Goal: Information Seeking & Learning: Understand process/instructions

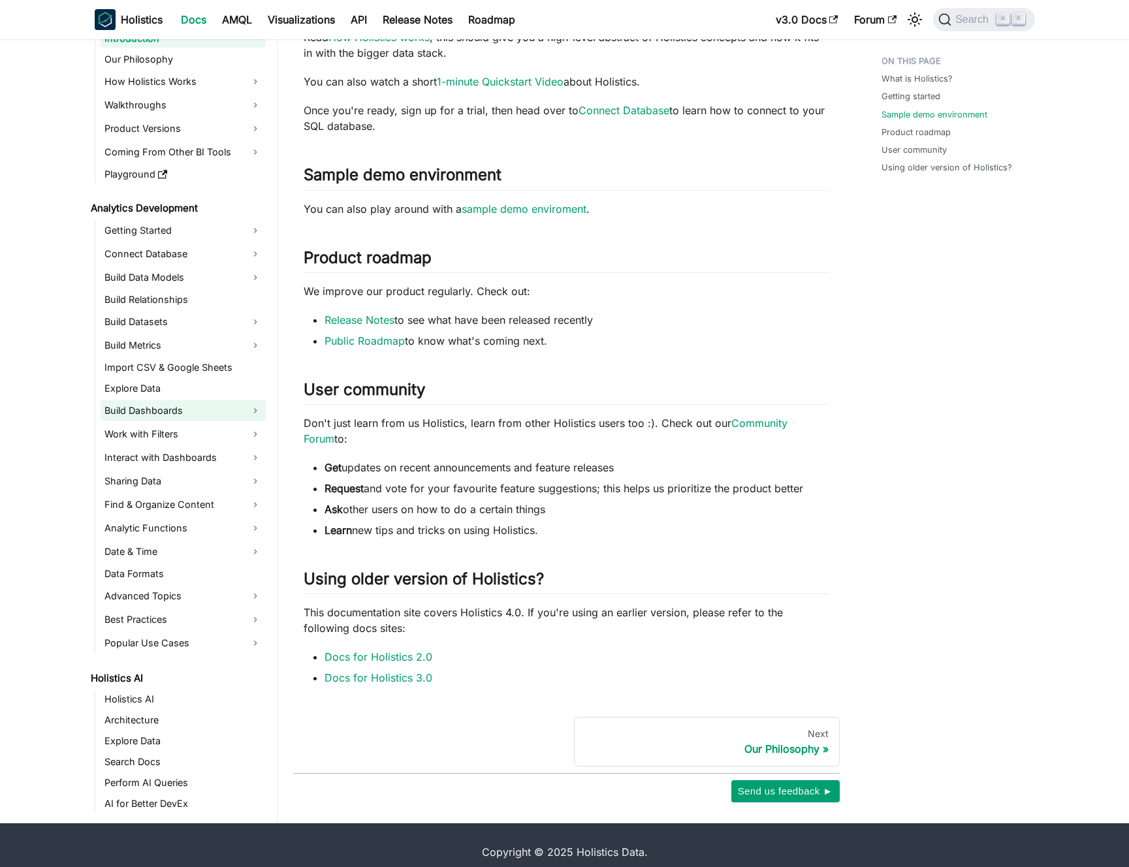
click at [162, 418] on link "Build Dashboards" at bounding box center [183, 410] width 165 height 21
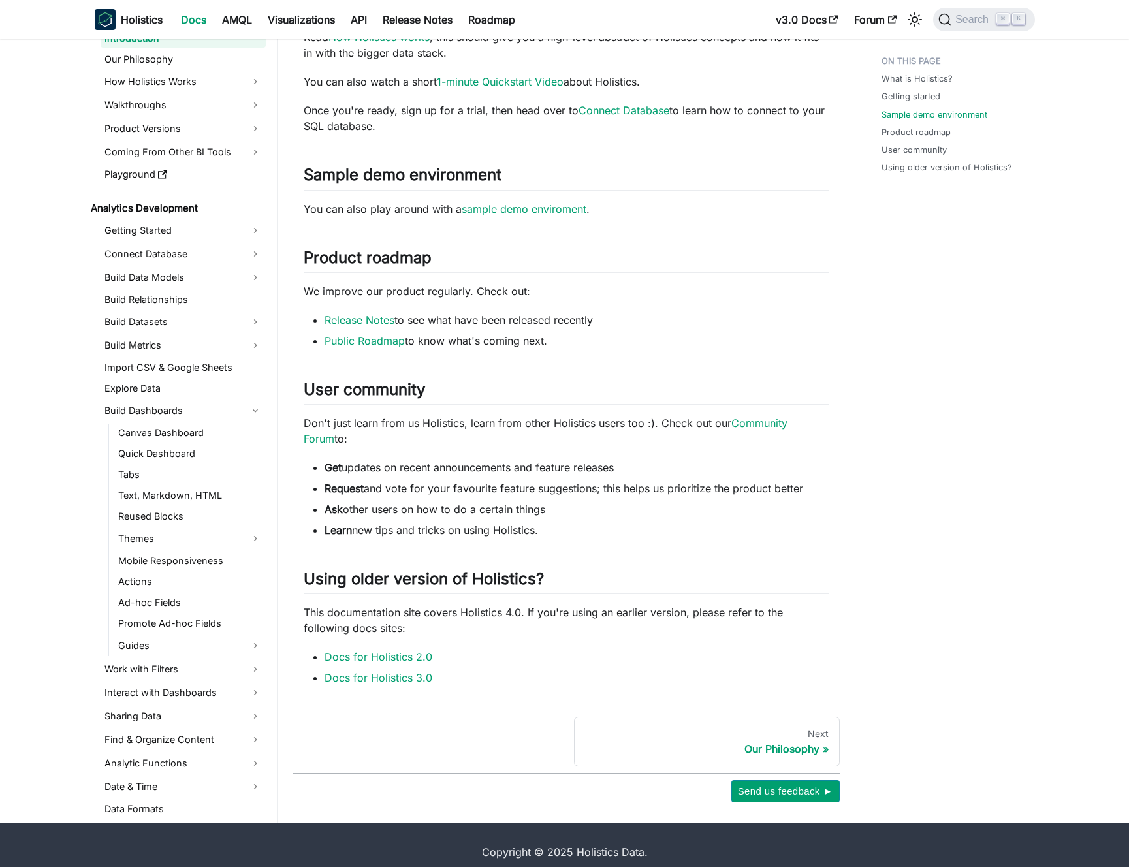
scroll to position [33, 0]
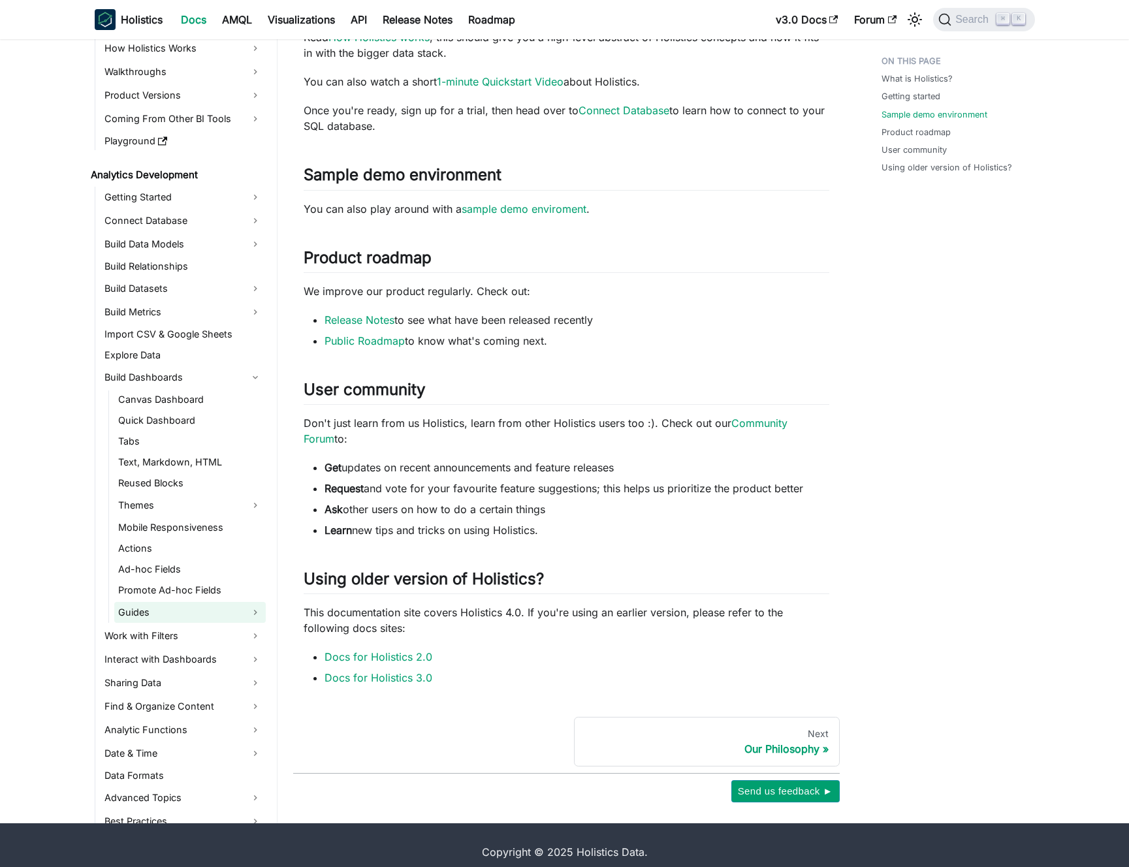
click at [163, 613] on link "Guides" at bounding box center [189, 612] width 151 height 21
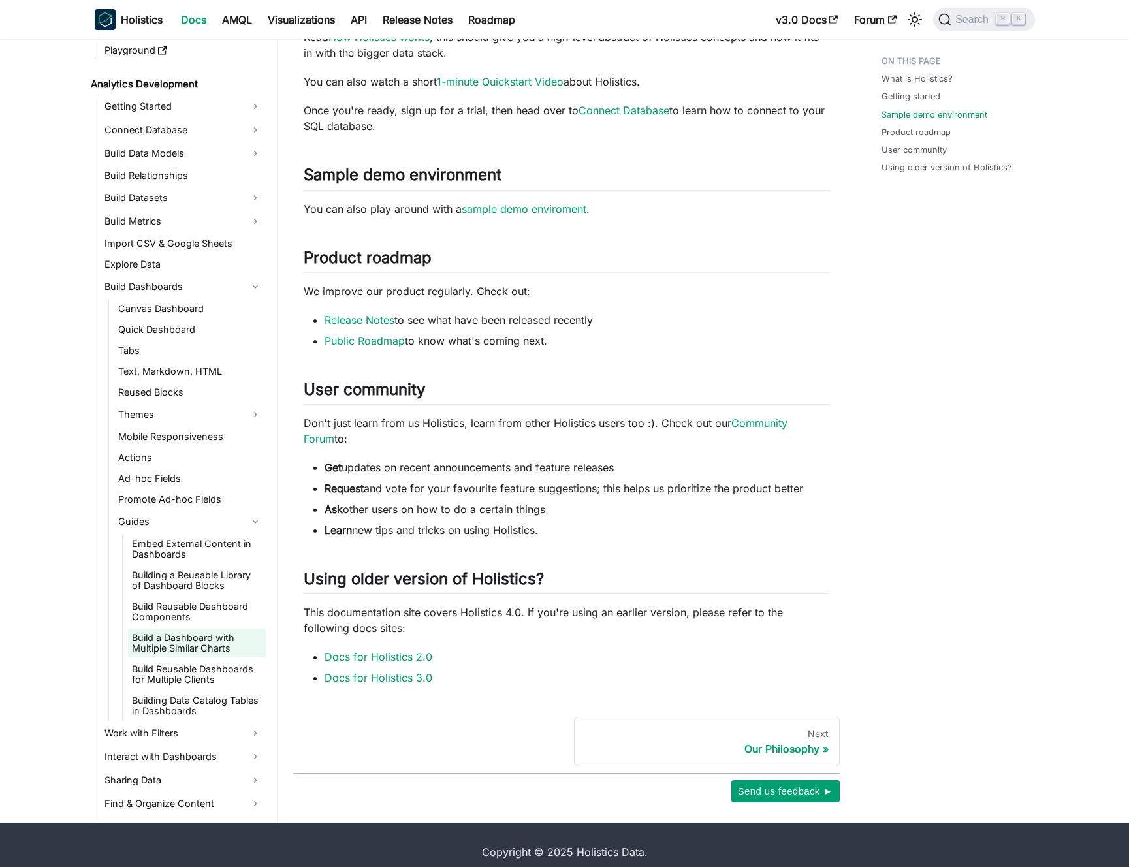
scroll to position [125, 0]
click at [168, 698] on link "Building Data Catalog Tables in Dashboards" at bounding box center [197, 705] width 138 height 29
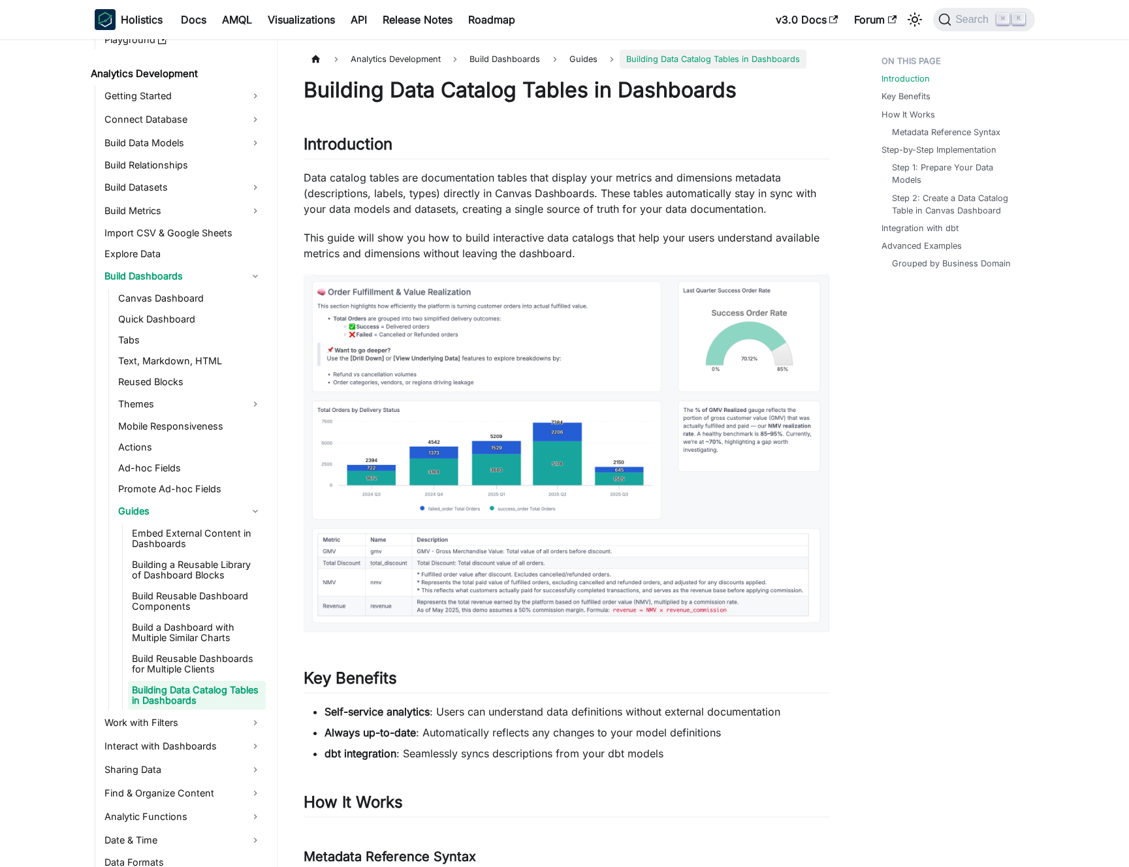
scroll to position [186, 0]
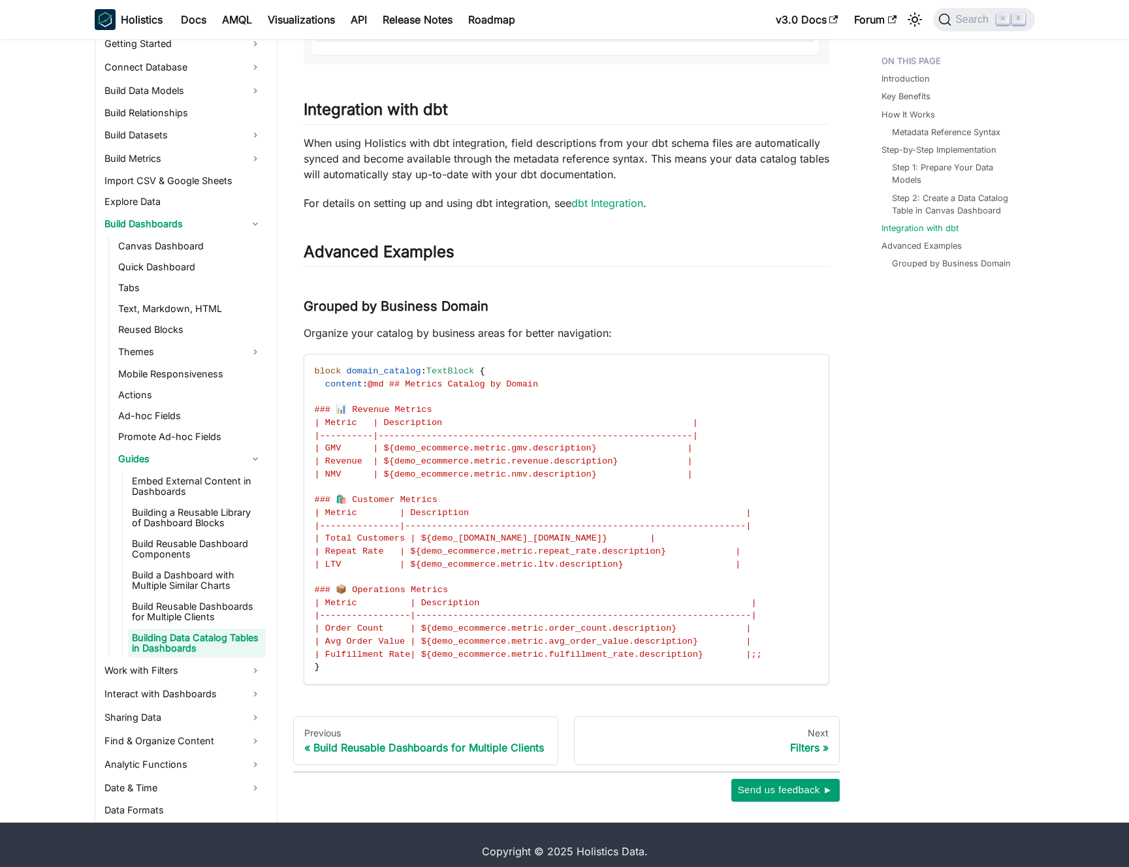
scroll to position [2751, 0]
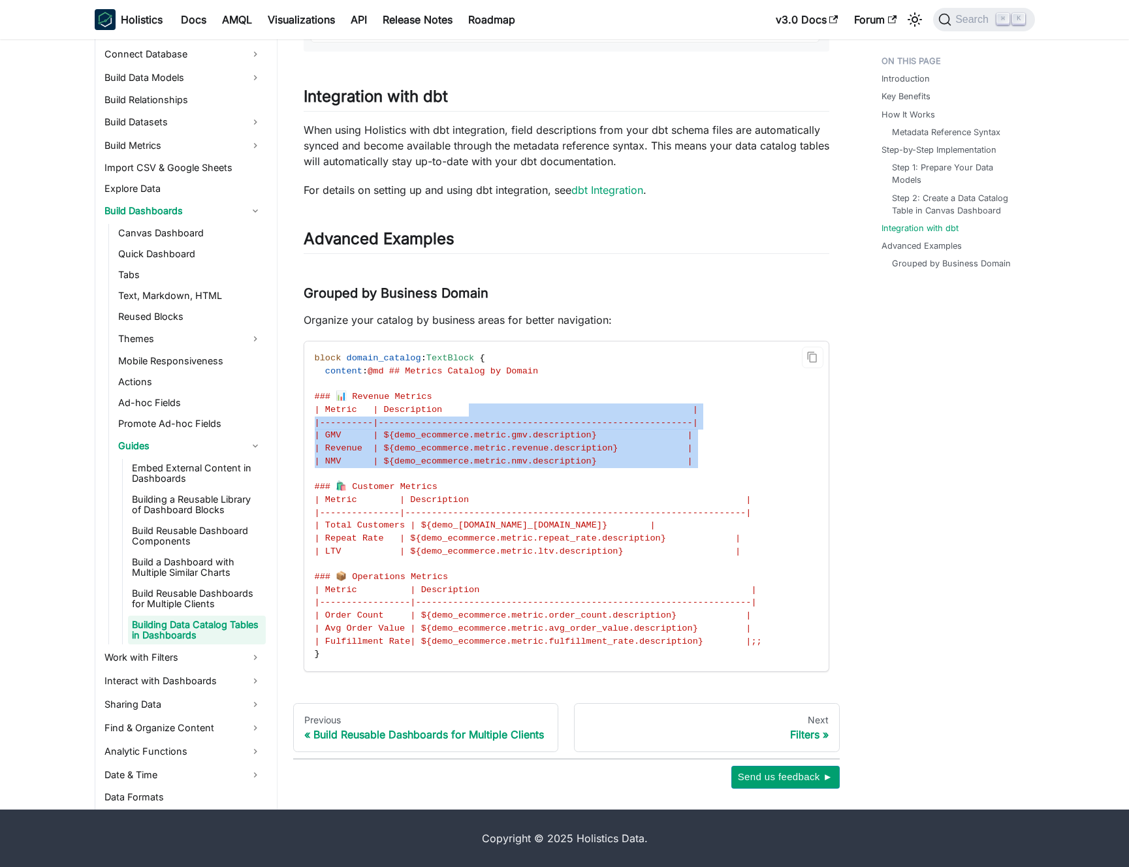
drag, startPoint x: 465, startPoint y: 448, endPoint x: 462, endPoint y: 479, distance: 31.4
click at [463, 478] on code "block domain_catalog : TextBlock { content : @md ## Metrics Catalog by Domain #…" at bounding box center [565, 506] width 522 height 330
click at [462, 479] on code "block domain_catalog : TextBlock { content : @md ## Metrics Catalog by Domain #…" at bounding box center [565, 506] width 522 height 330
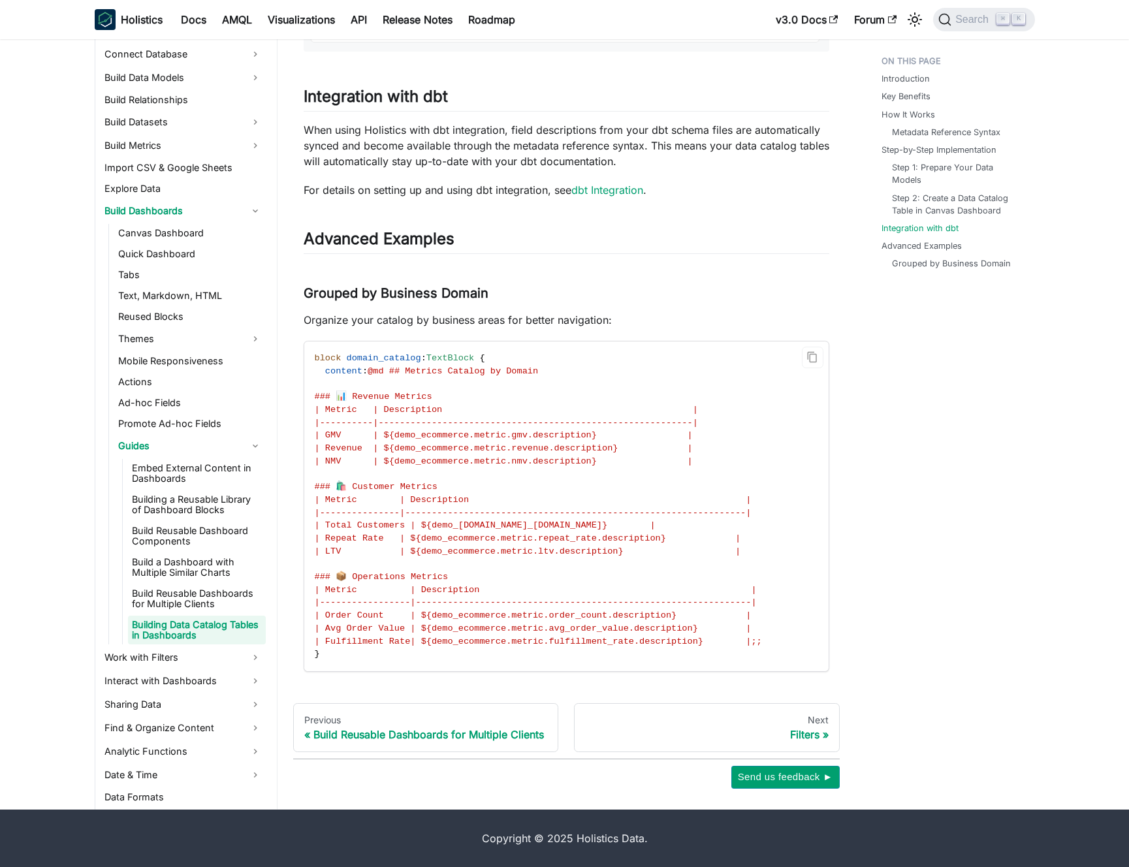
click at [461, 465] on span "| NMV | ${demo_ecommerce.metric.nmv.description} |" at bounding box center [504, 461] width 378 height 10
click at [465, 449] on span "| Revenue | ${demo_ecommerce.metric.revenue.description} |" at bounding box center [504, 448] width 378 height 10
click at [466, 442] on code "block domain_catalog : TextBlock { content : @md ## Metrics Catalog by Domain #…" at bounding box center [565, 506] width 522 height 330
click at [480, 437] on span "| GMV | ${demo_ecommerce.metric.gmv.description} |" at bounding box center [504, 435] width 378 height 10
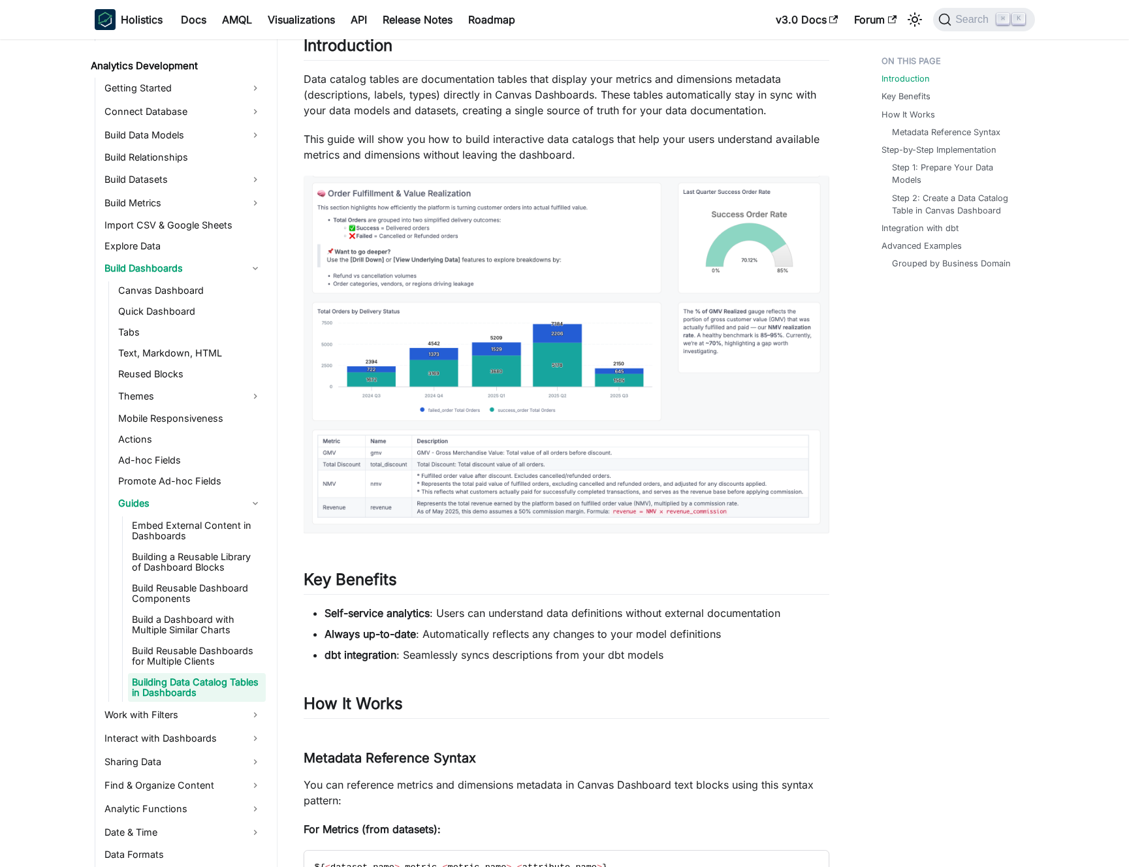
scroll to position [0, 0]
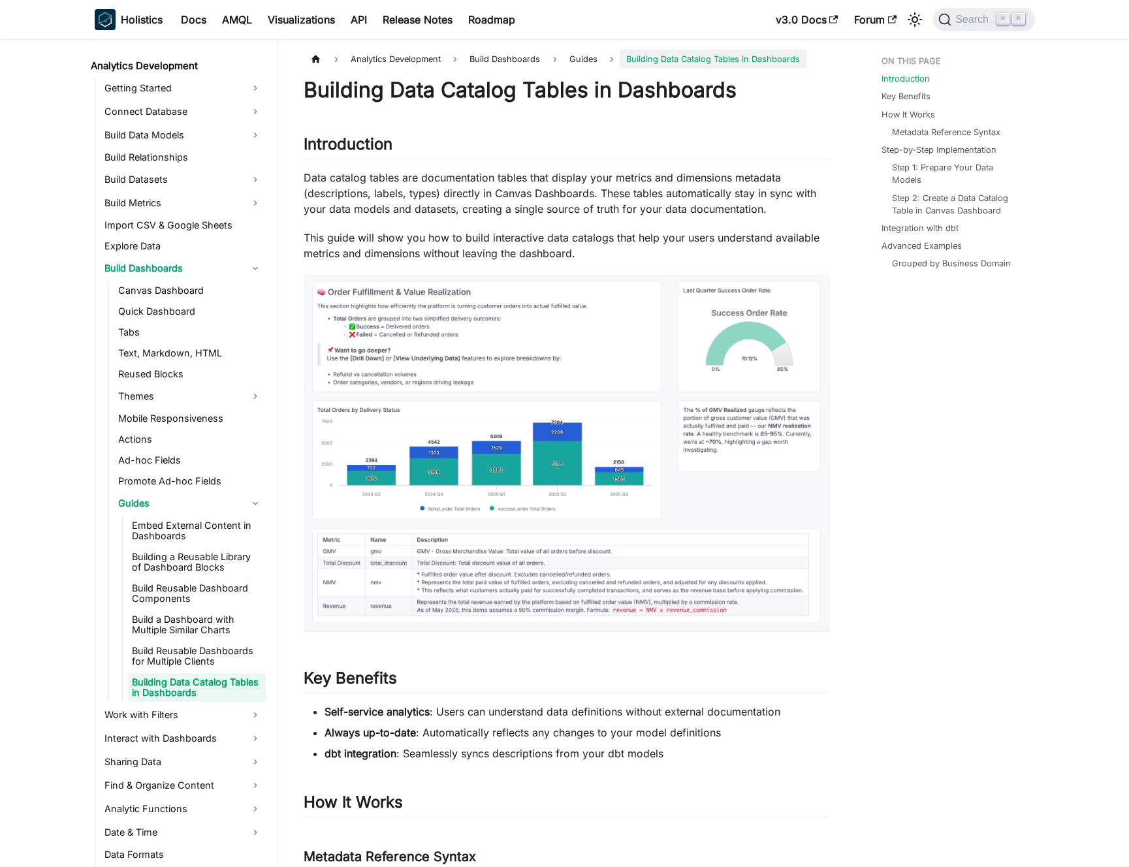
click at [395, 84] on h1 "Building Data Catalog Tables in Dashboards" at bounding box center [566, 90] width 525 height 26
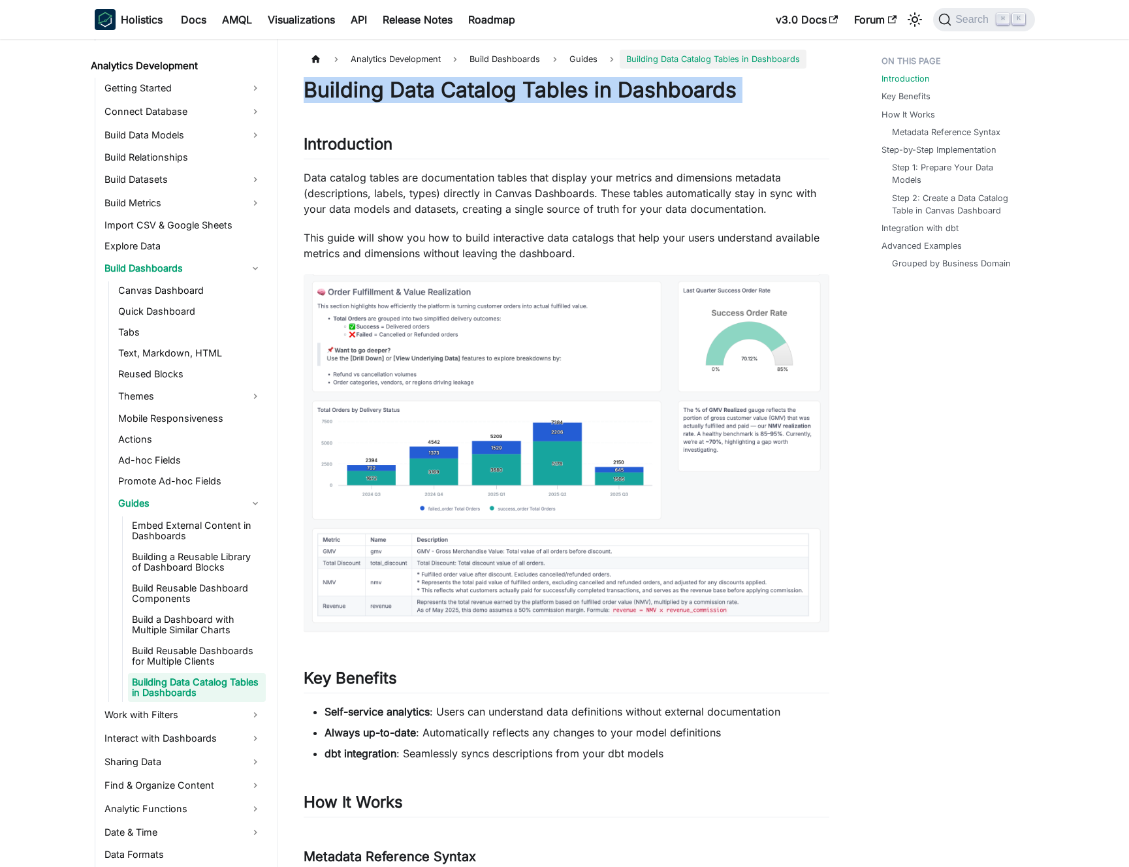
click at [395, 84] on h1 "Building Data Catalog Tables in Dashboards" at bounding box center [566, 90] width 525 height 26
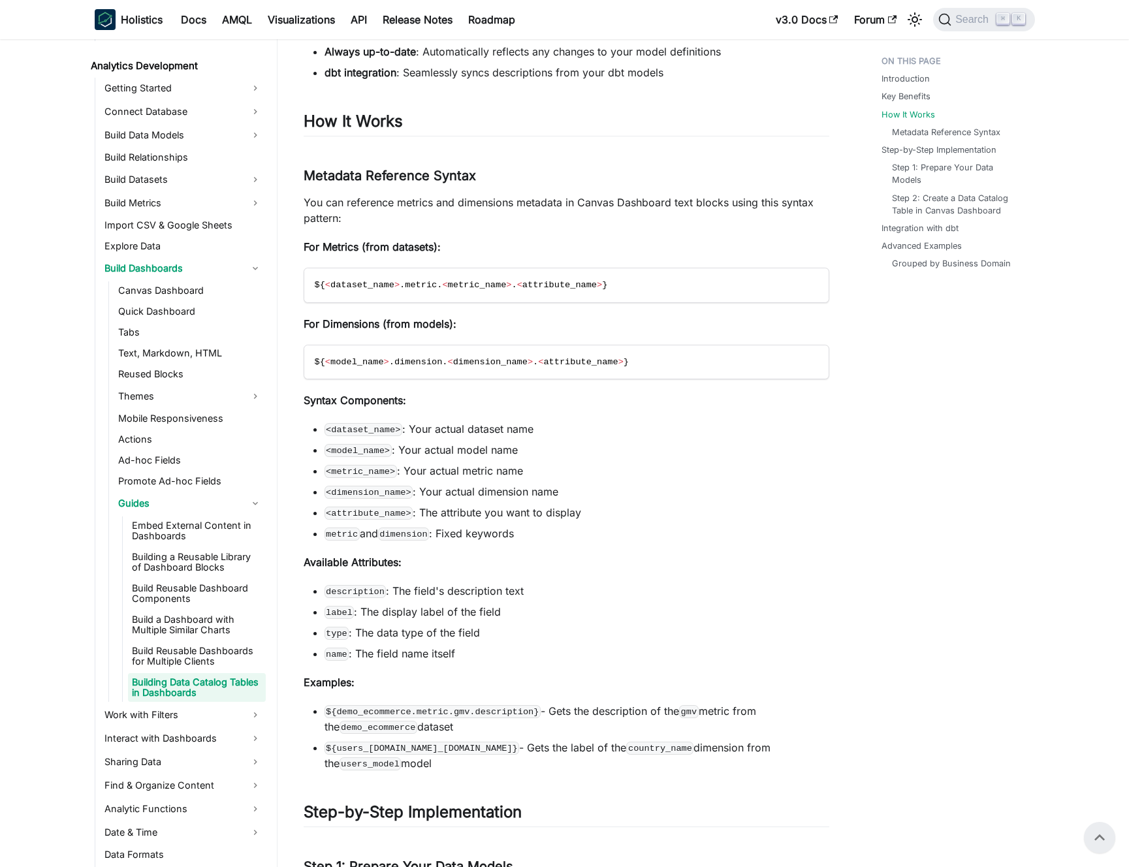
scroll to position [681, 0]
click at [473, 285] on span "metric_name" at bounding box center [477, 285] width 59 height 10
click at [463, 285] on span "metric_name" at bounding box center [477, 285] width 59 height 10
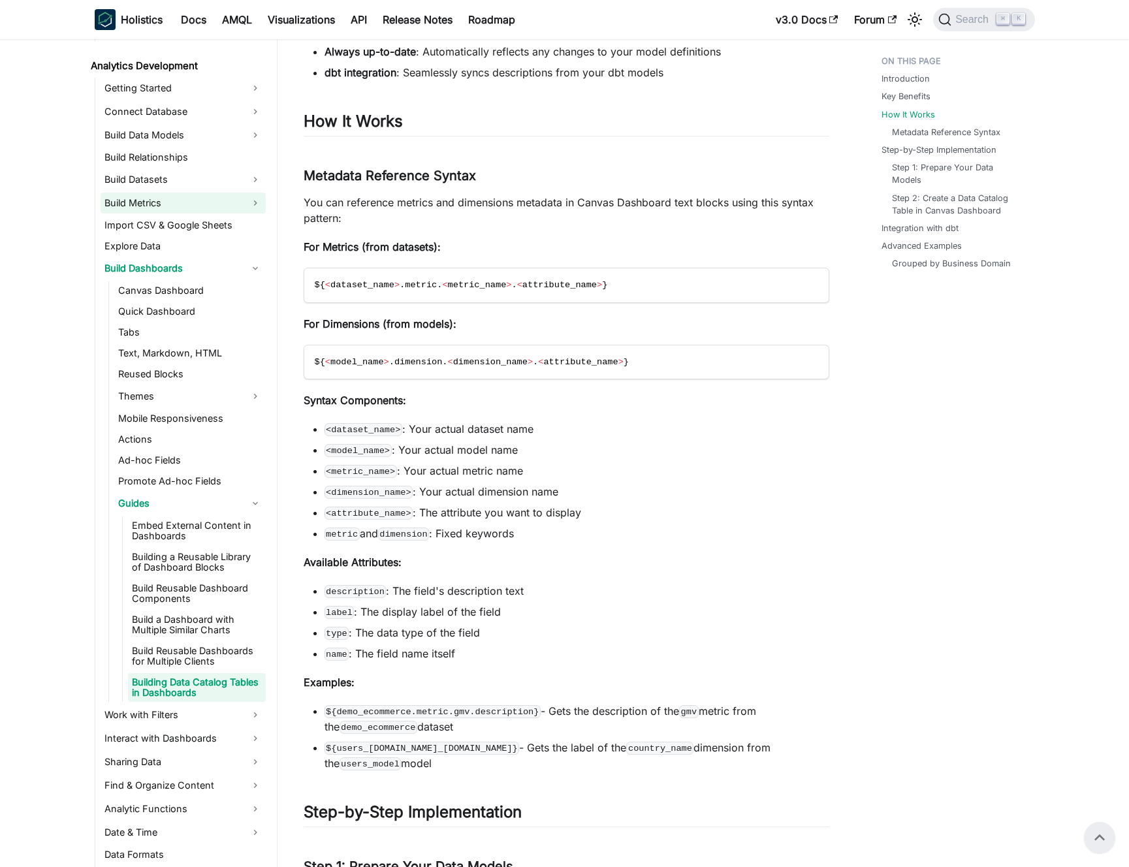
scroll to position [147, 0]
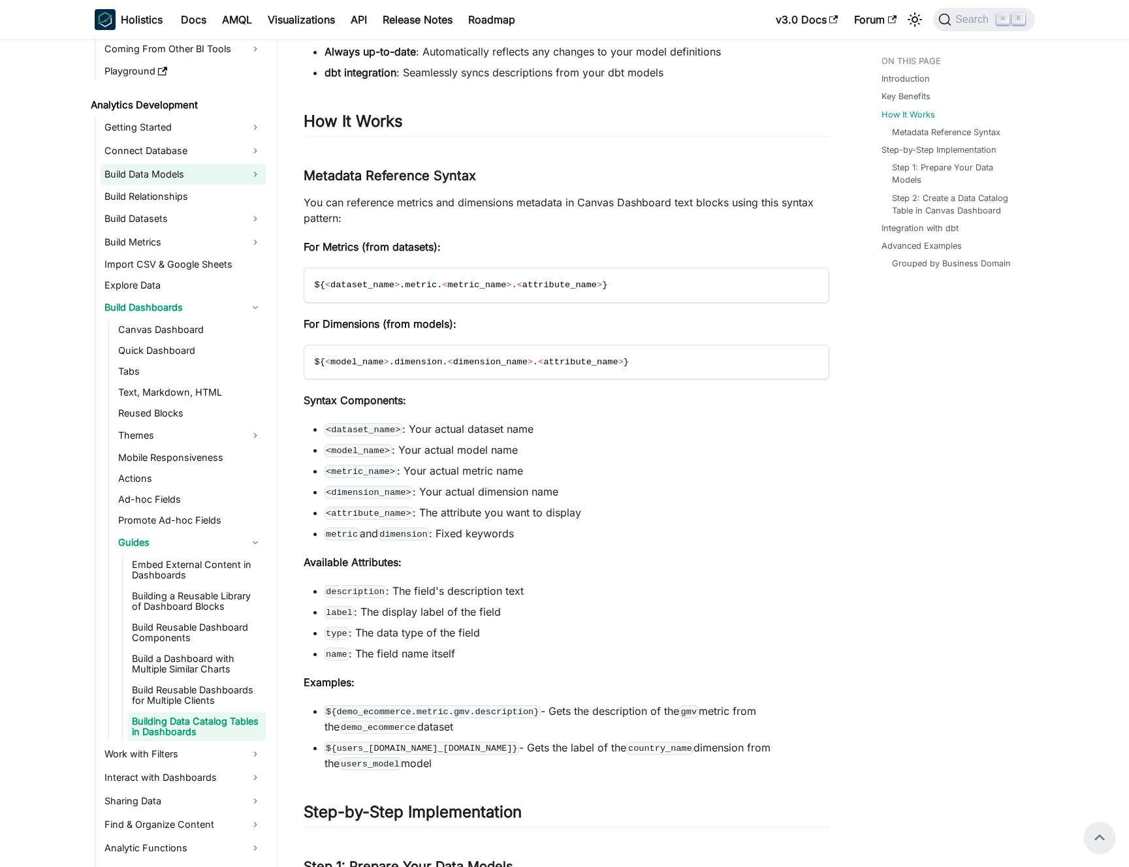
click at [254, 172] on link "Build Data Models" at bounding box center [183, 174] width 165 height 21
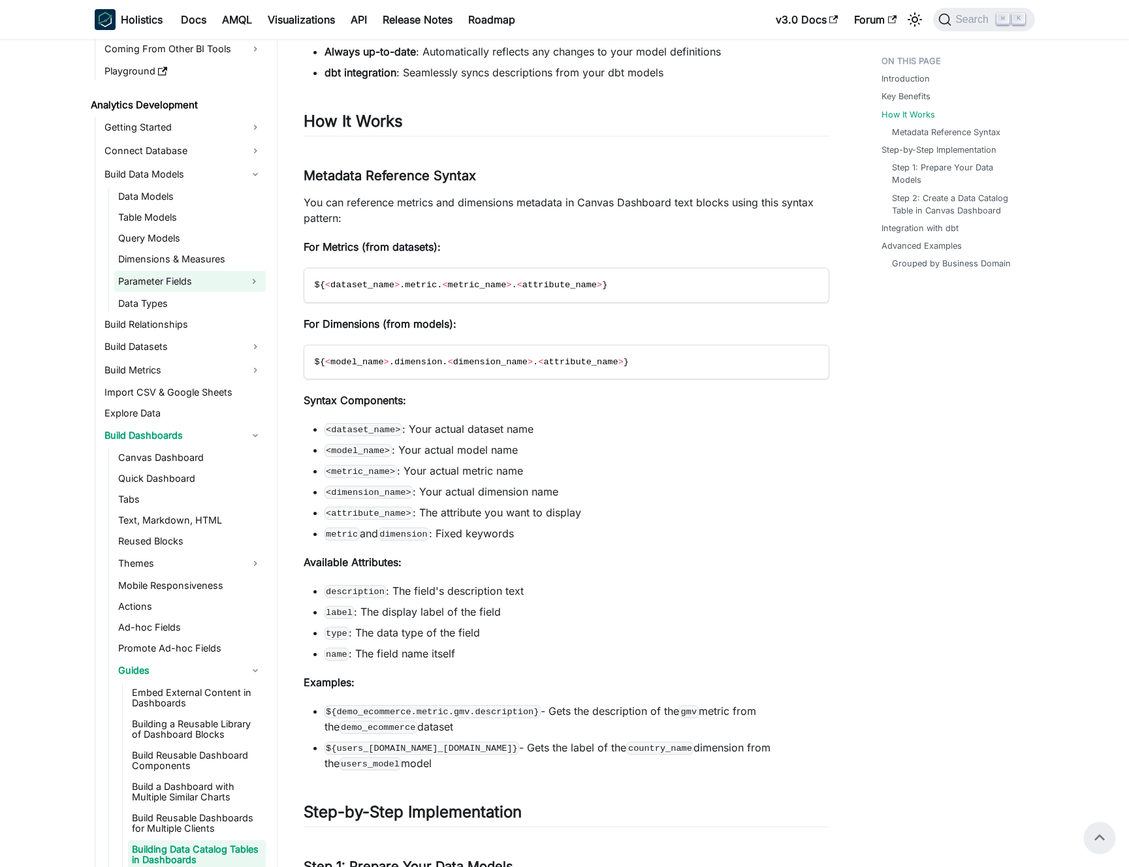
click at [256, 280] on button "Expand sidebar category 'Parameter Fields'" at bounding box center [253, 281] width 23 height 21
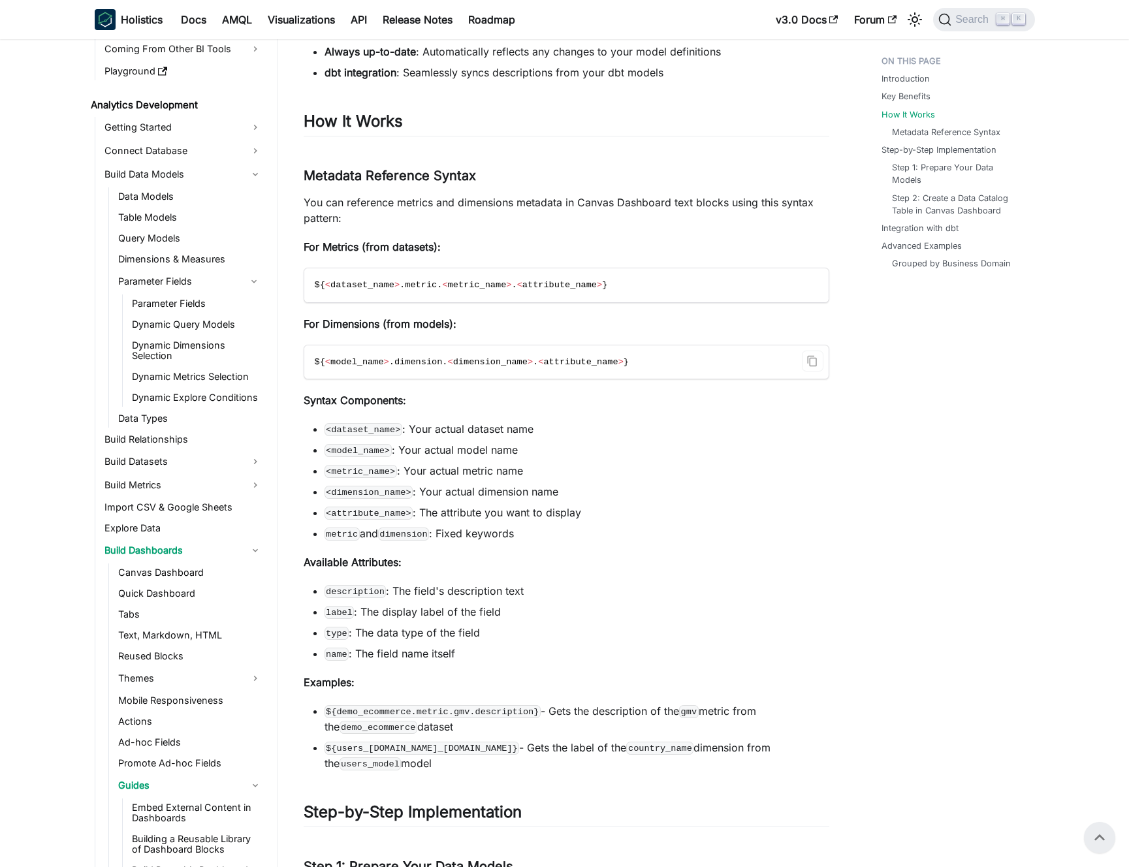
click at [431, 359] on span "dimension" at bounding box center [418, 362] width 48 height 10
click at [437, 360] on span "dimension" at bounding box center [418, 362] width 48 height 10
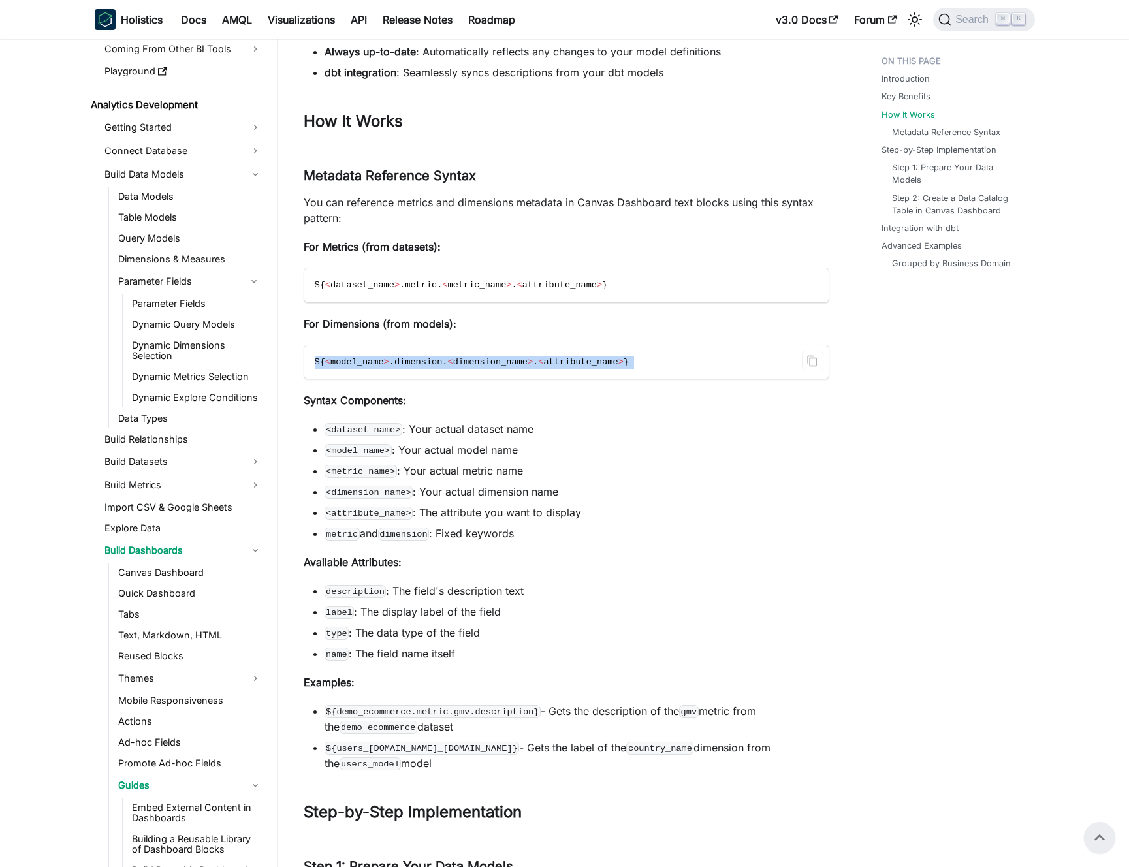
click at [437, 360] on span "dimension" at bounding box center [418, 362] width 48 height 10
click at [444, 362] on span "." at bounding box center [444, 362] width 5 height 10
click at [434, 361] on span "dimension" at bounding box center [418, 362] width 48 height 10
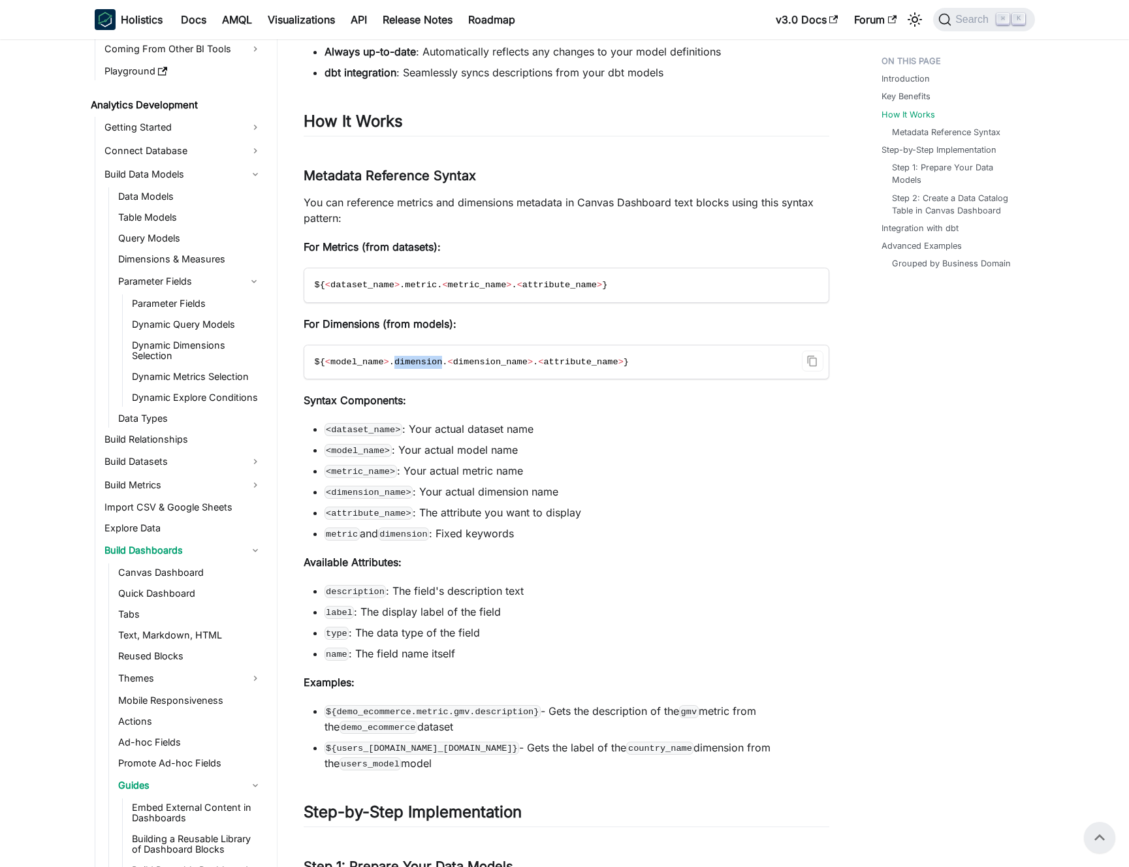
click at [434, 361] on span "dimension" at bounding box center [418, 362] width 48 height 10
click at [420, 362] on span "dimension" at bounding box center [418, 362] width 48 height 10
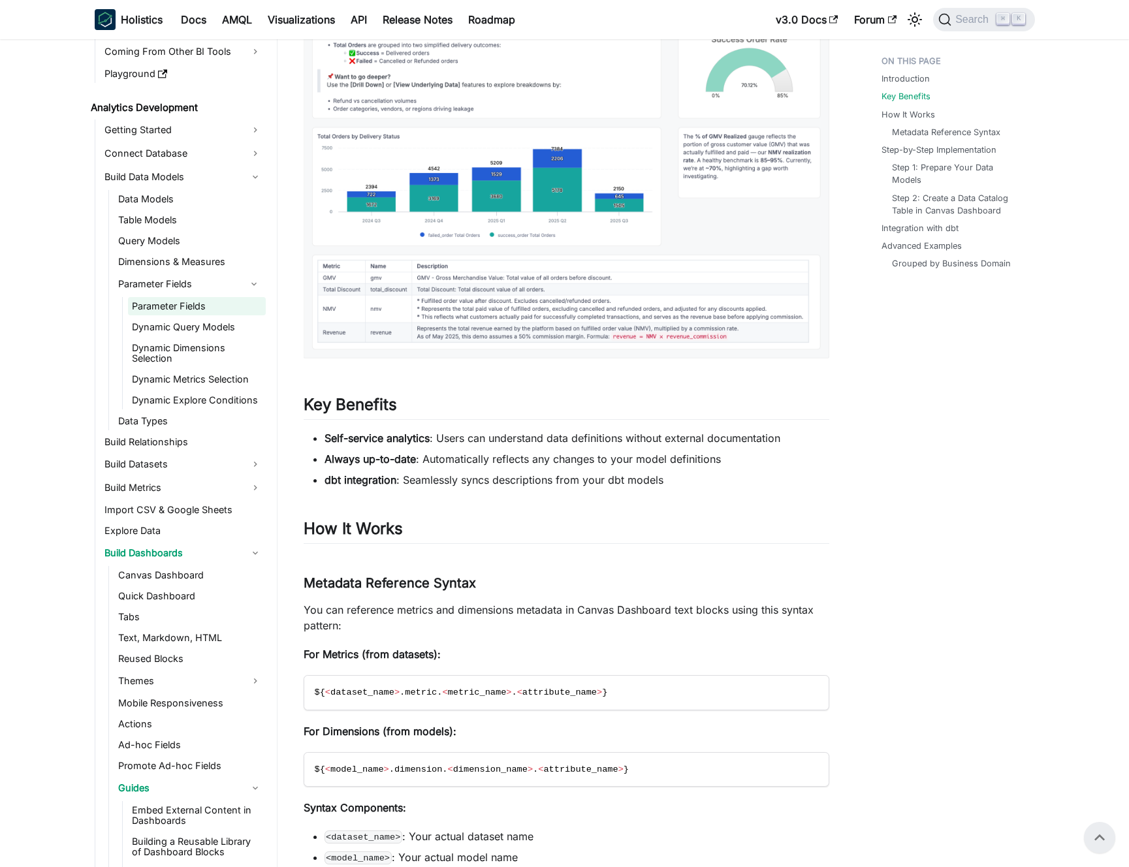
scroll to position [142, 0]
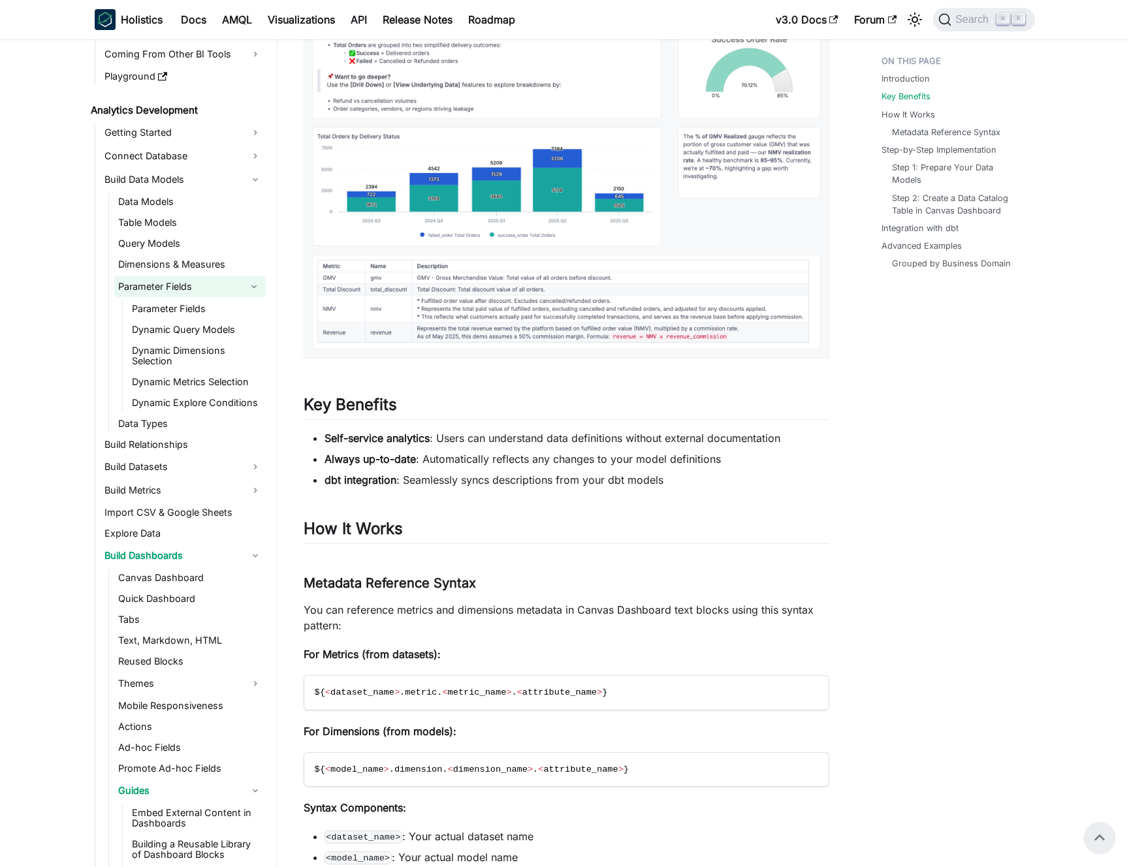
click at [253, 286] on button "Collapse sidebar category 'Parameter Fields'" at bounding box center [253, 286] width 23 height 21
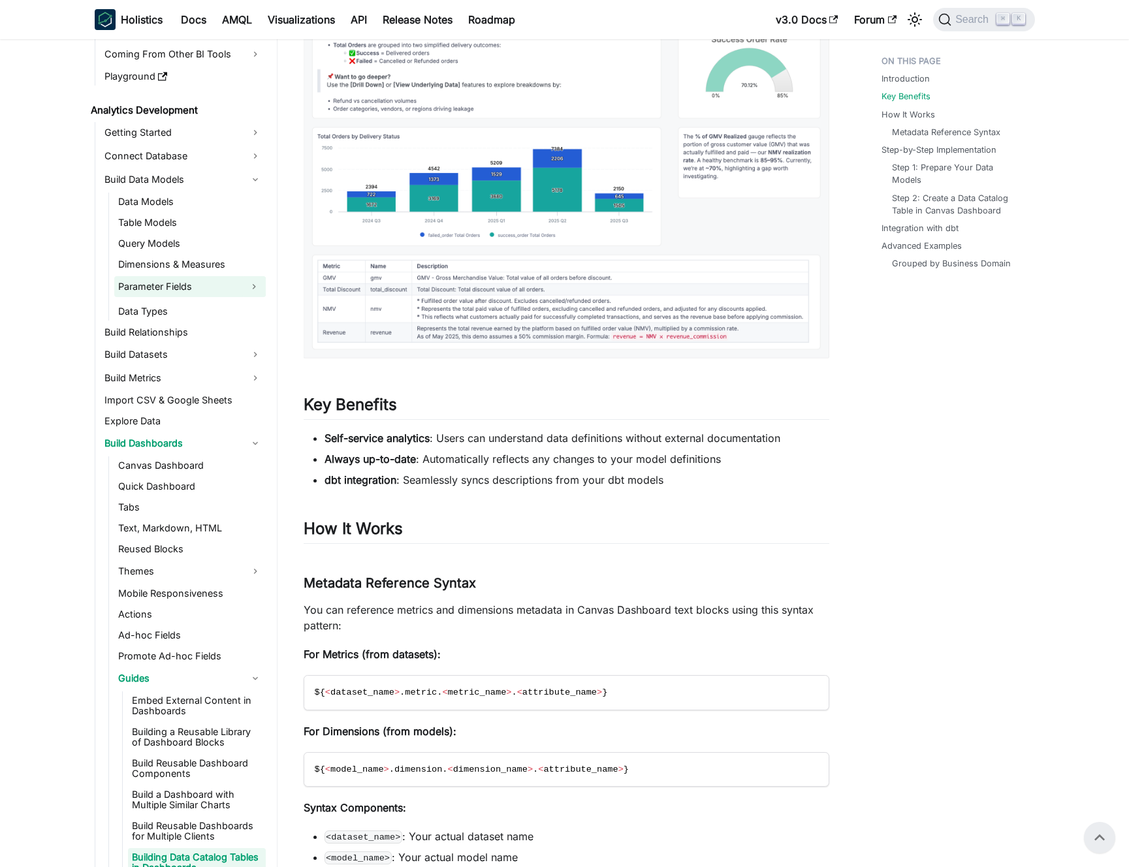
click at [253, 286] on button "Expand sidebar category 'Parameter Fields'" at bounding box center [253, 286] width 23 height 21
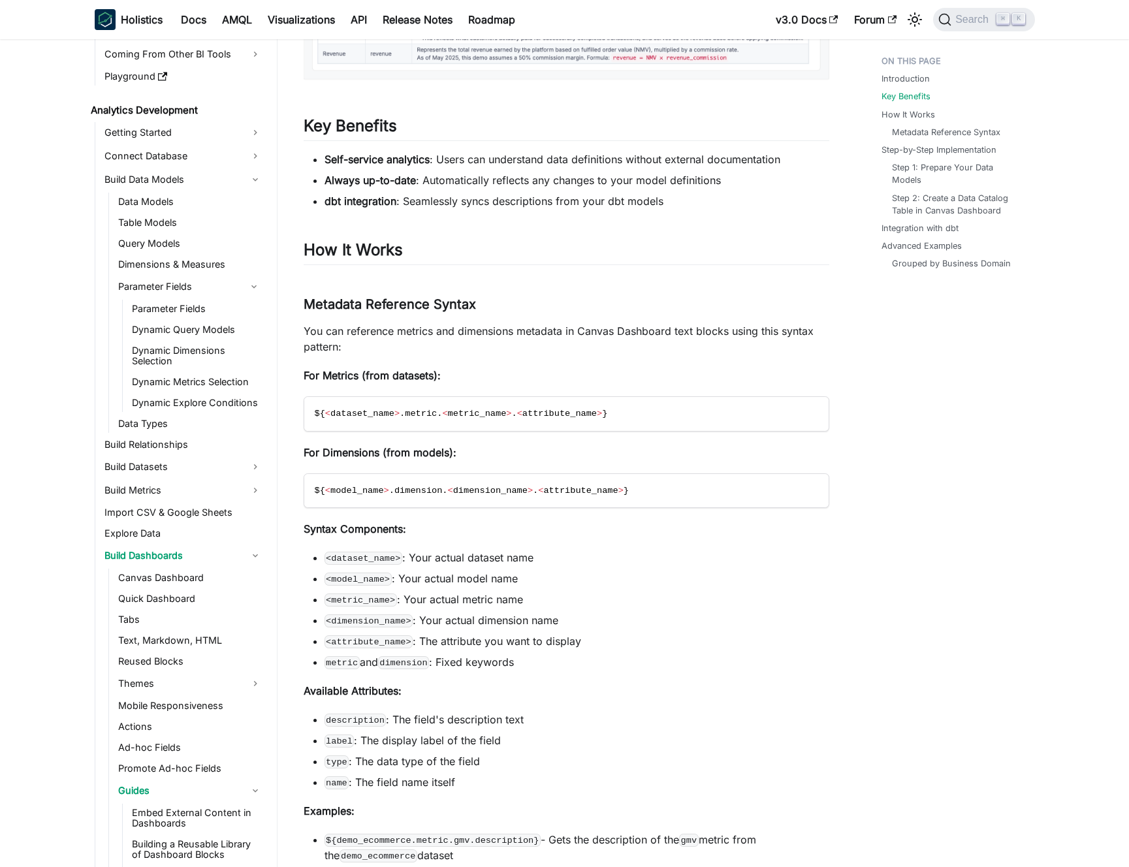
scroll to position [565, 0]
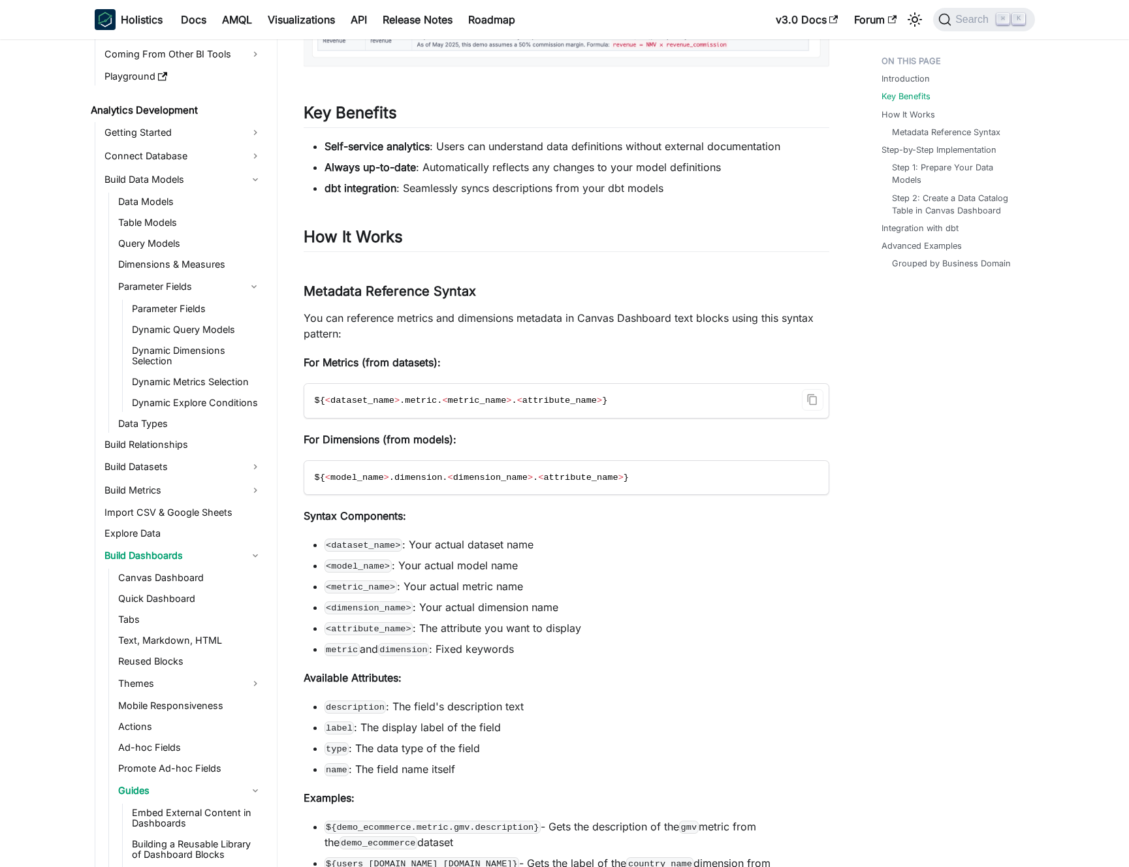
click at [504, 403] on span "metric_name" at bounding box center [477, 401] width 59 height 10
click at [502, 402] on span "metric_name" at bounding box center [477, 401] width 59 height 10
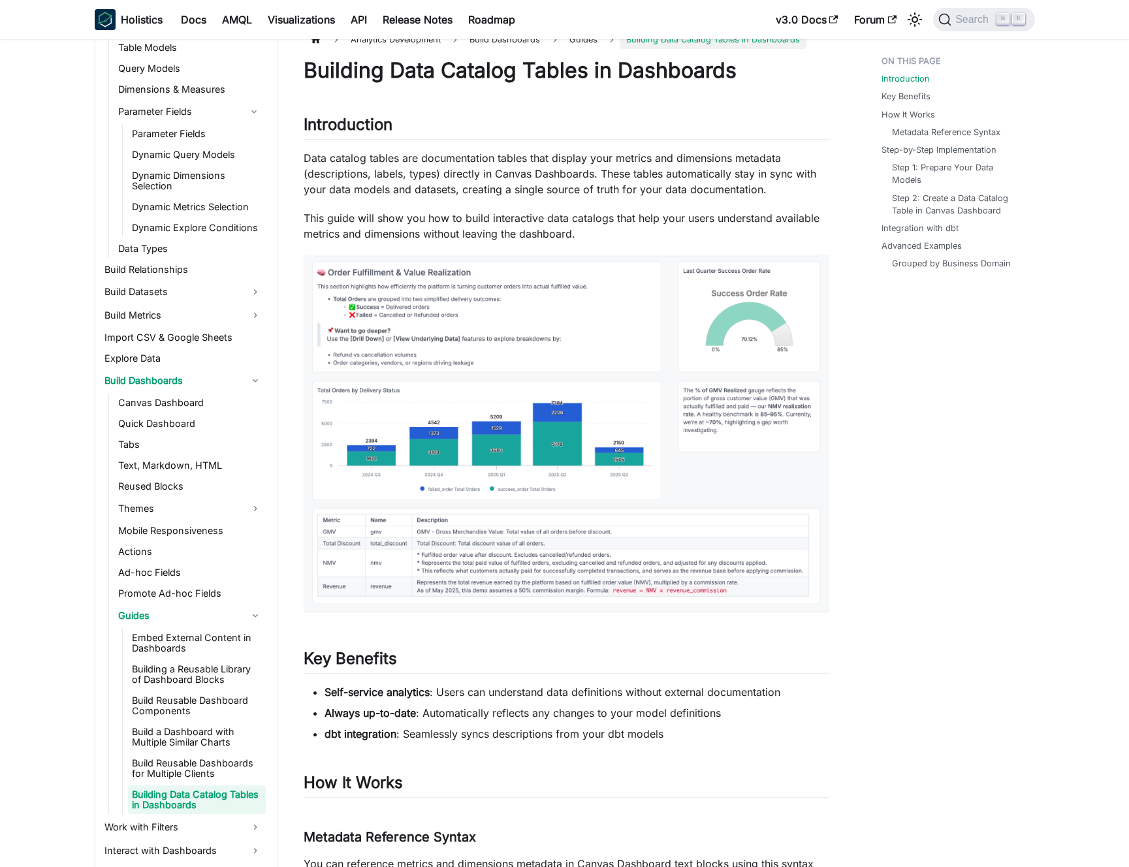
scroll to position [0, 0]
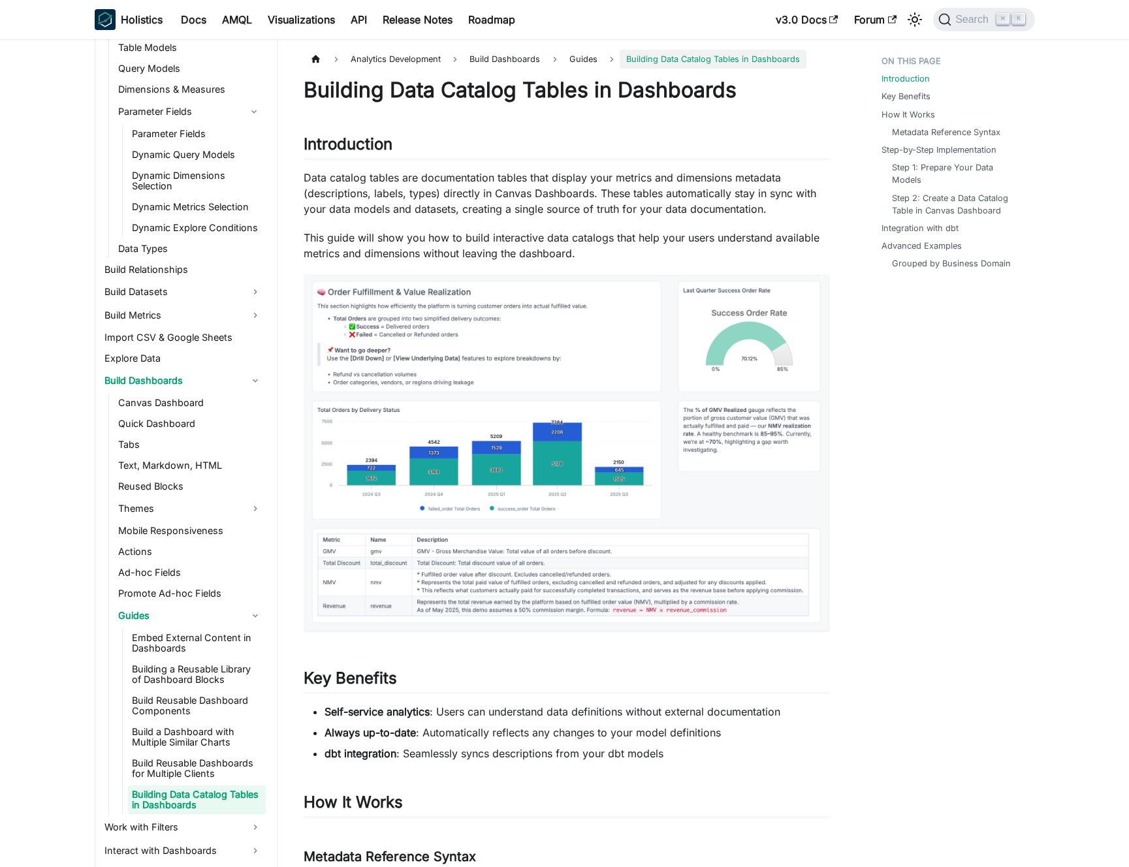
click at [471, 209] on p "Data catalog tables are documentation tables that display your metrics and dime…" at bounding box center [566, 193] width 525 height 47
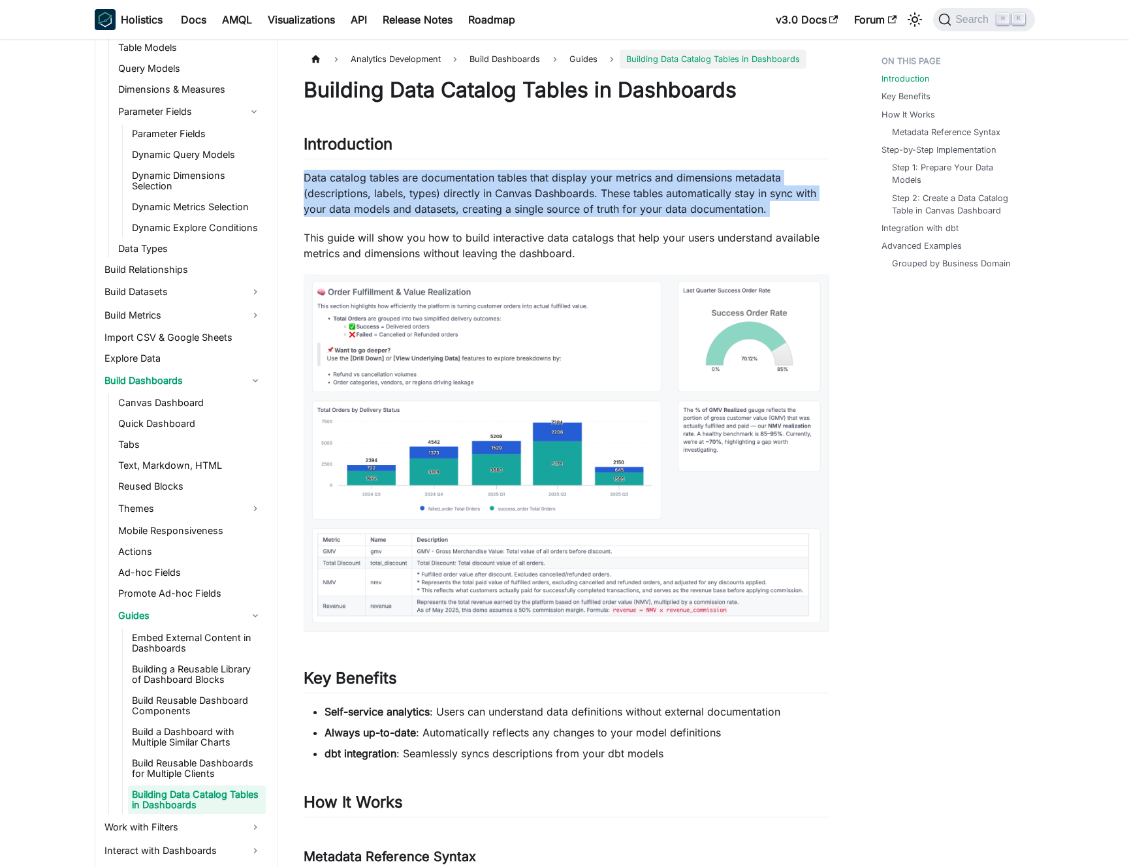
click at [471, 209] on p "Data catalog tables are documentation tables that display your metrics and dime…" at bounding box center [566, 193] width 525 height 47
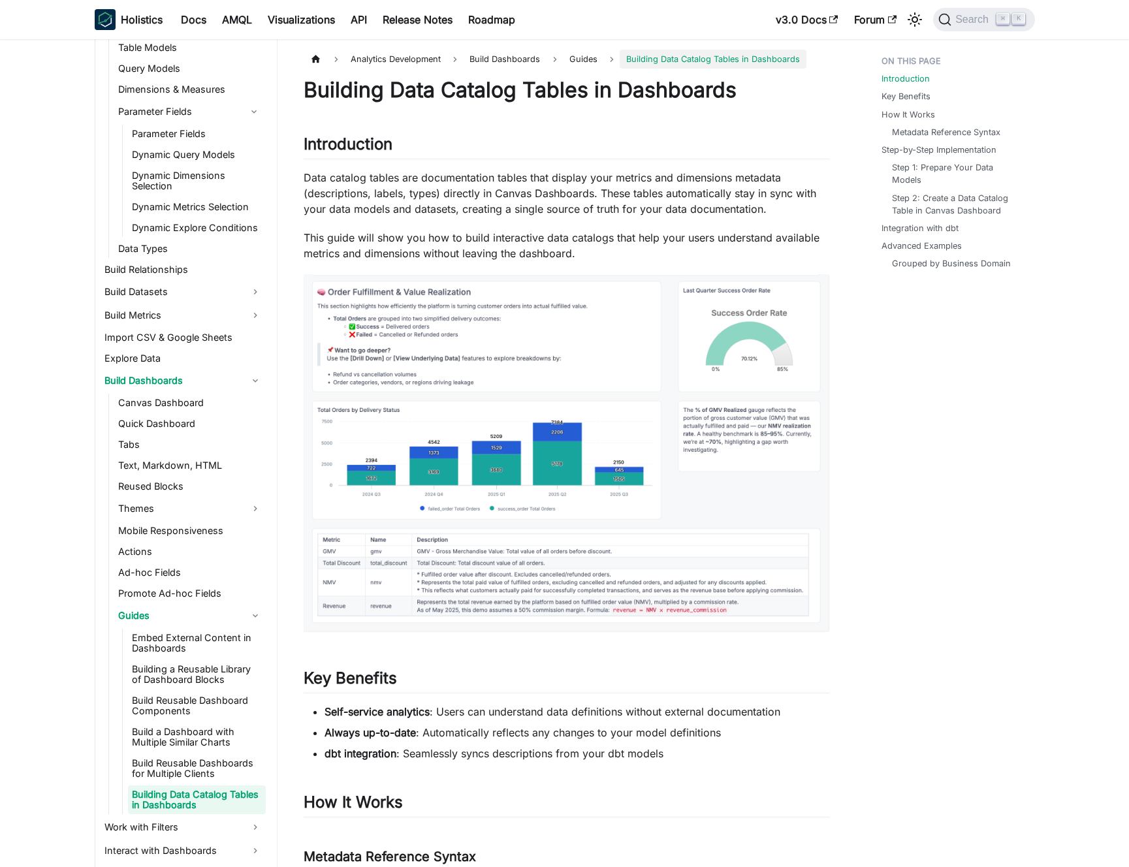
click at [456, 206] on p "Data catalog tables are documentation tables that display your metrics and dime…" at bounding box center [566, 193] width 525 height 47
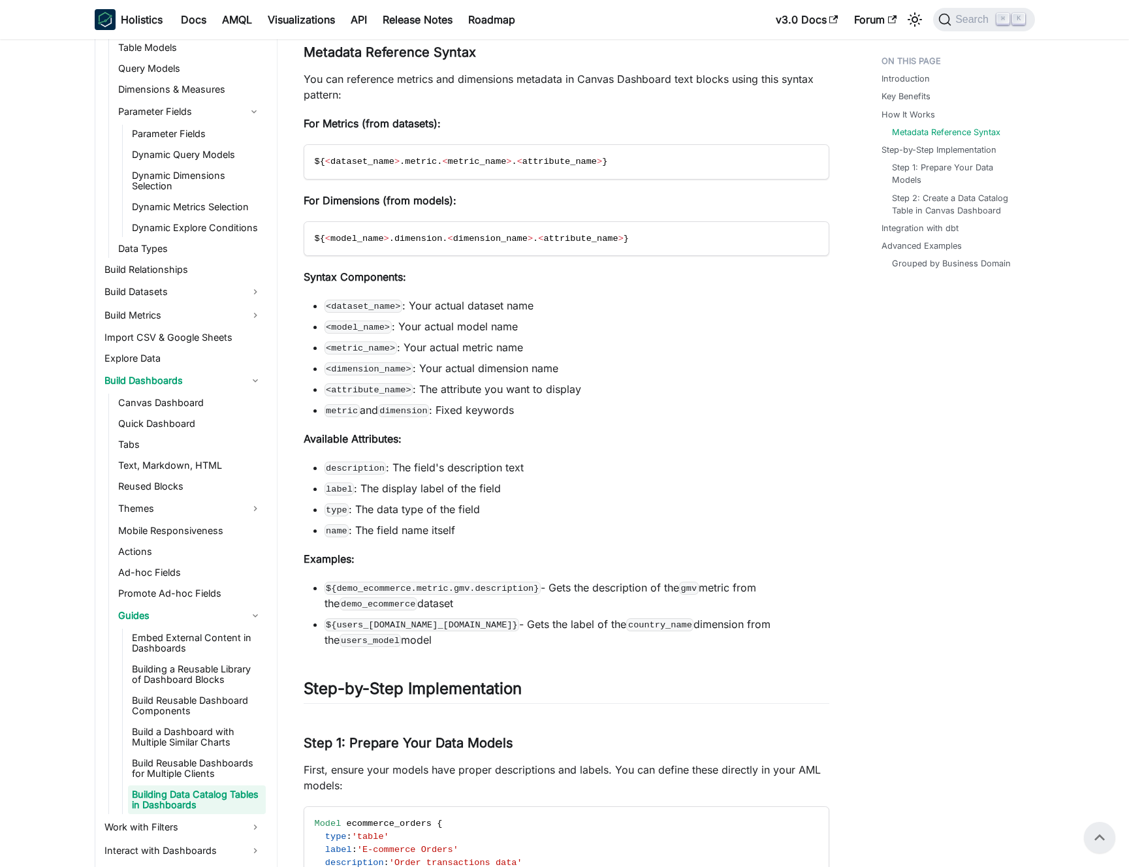
scroll to position [802, 0]
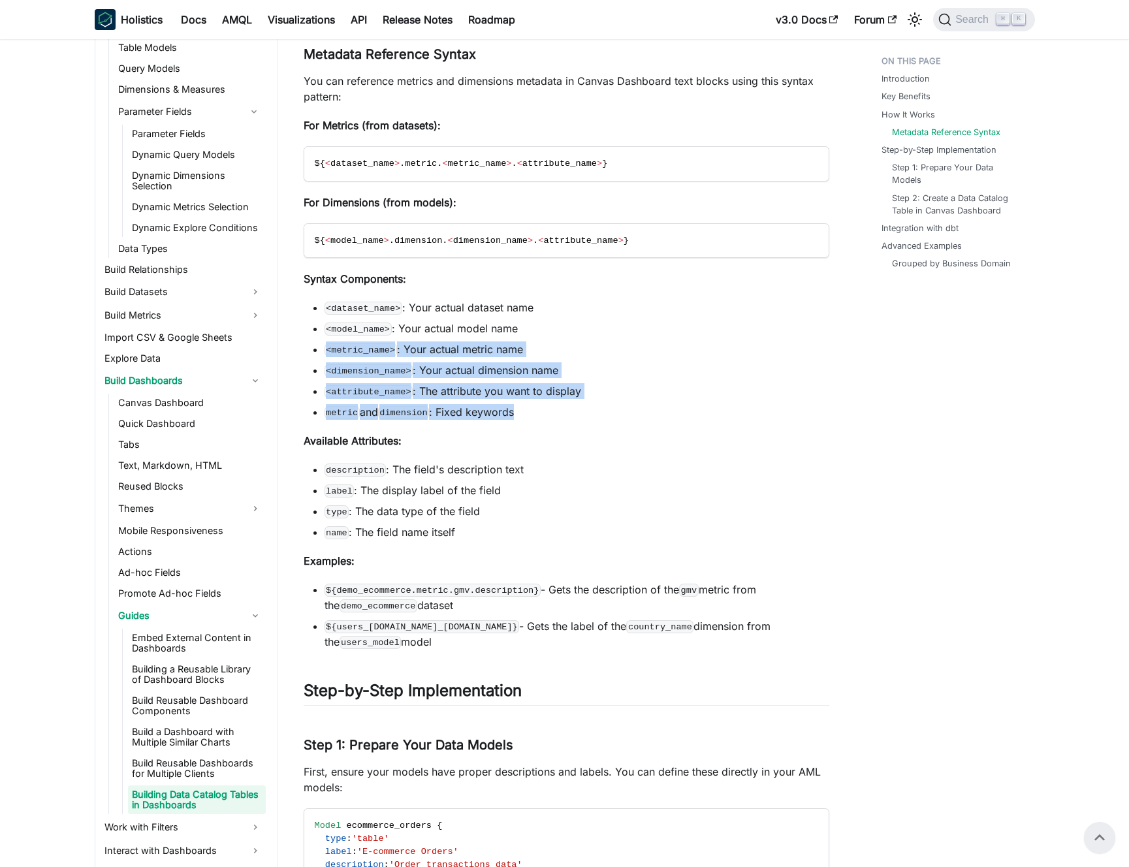
drag, startPoint x: 560, startPoint y: 413, endPoint x: 582, endPoint y: 332, distance: 84.6
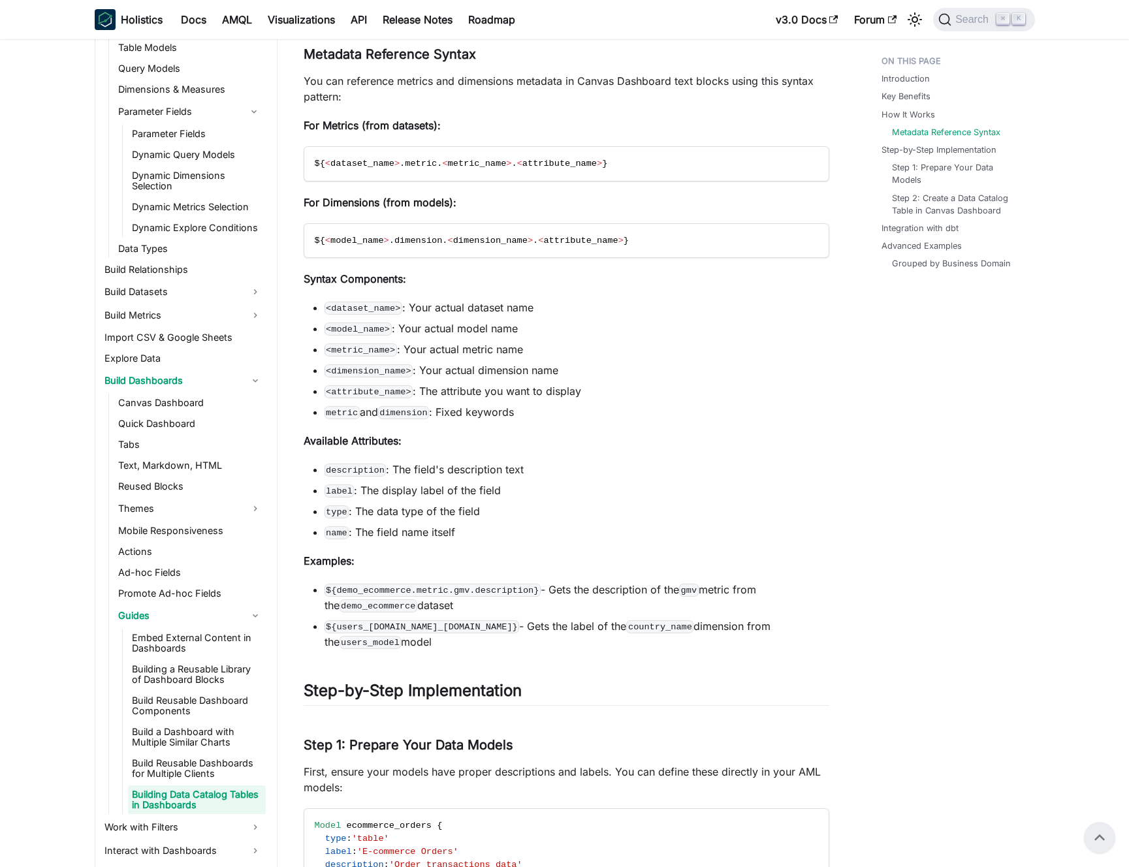
click at [582, 331] on li "<model_name> : Your actual model name" at bounding box center [576, 328] width 505 height 16
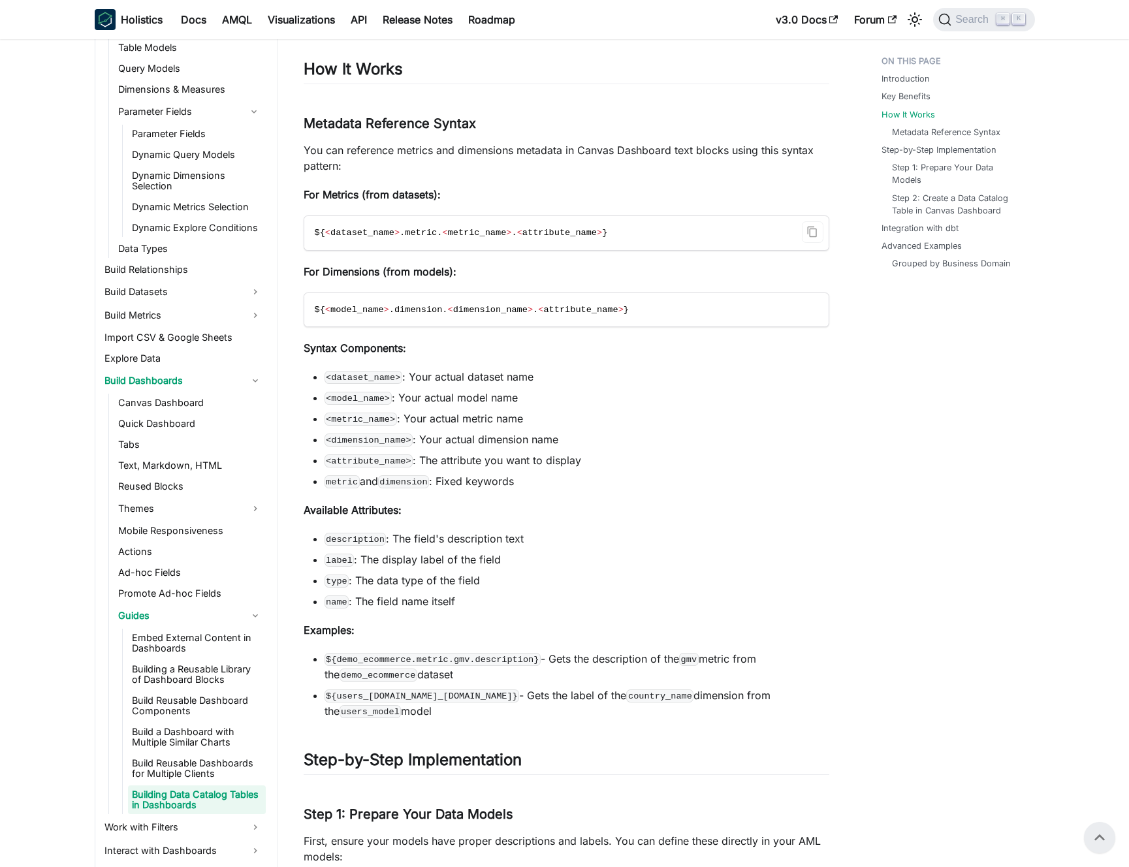
scroll to position [640, 0]
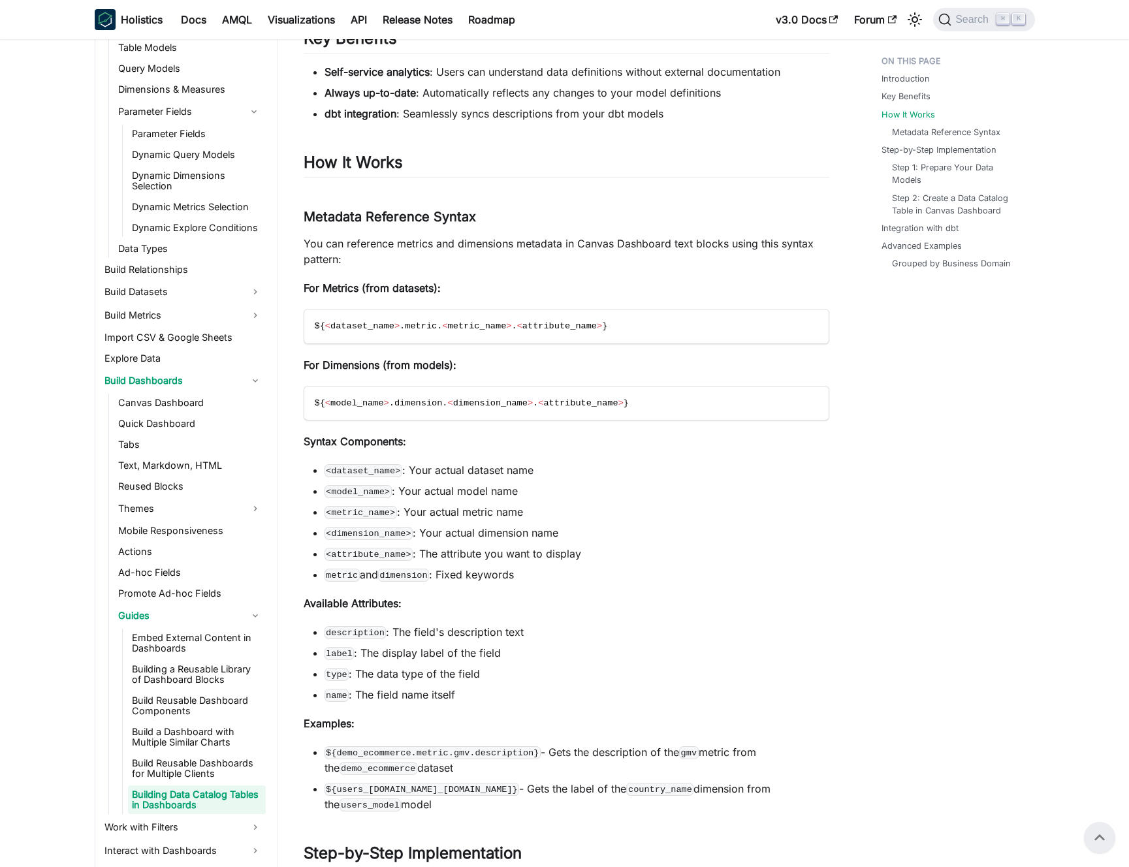
click at [336, 467] on code "<dataset_name>" at bounding box center [363, 470] width 78 height 13
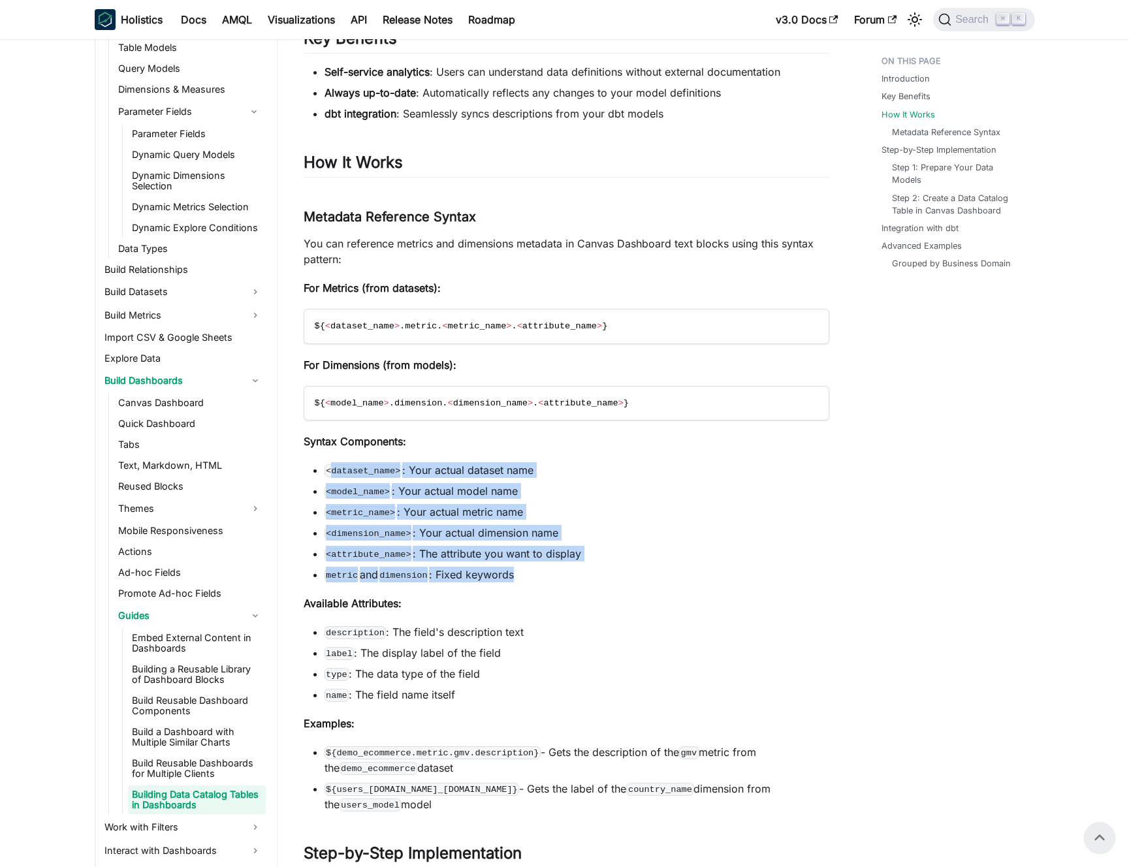
drag, startPoint x: 336, startPoint y: 467, endPoint x: 507, endPoint y: 581, distance: 205.3
click at [507, 581] on ul "<dataset_name> : Your actual dataset name <model_name> : Your actual model name…" at bounding box center [566, 522] width 525 height 120
click at [509, 582] on li "metric and dimension : Fixed keywords" at bounding box center [576, 575] width 505 height 16
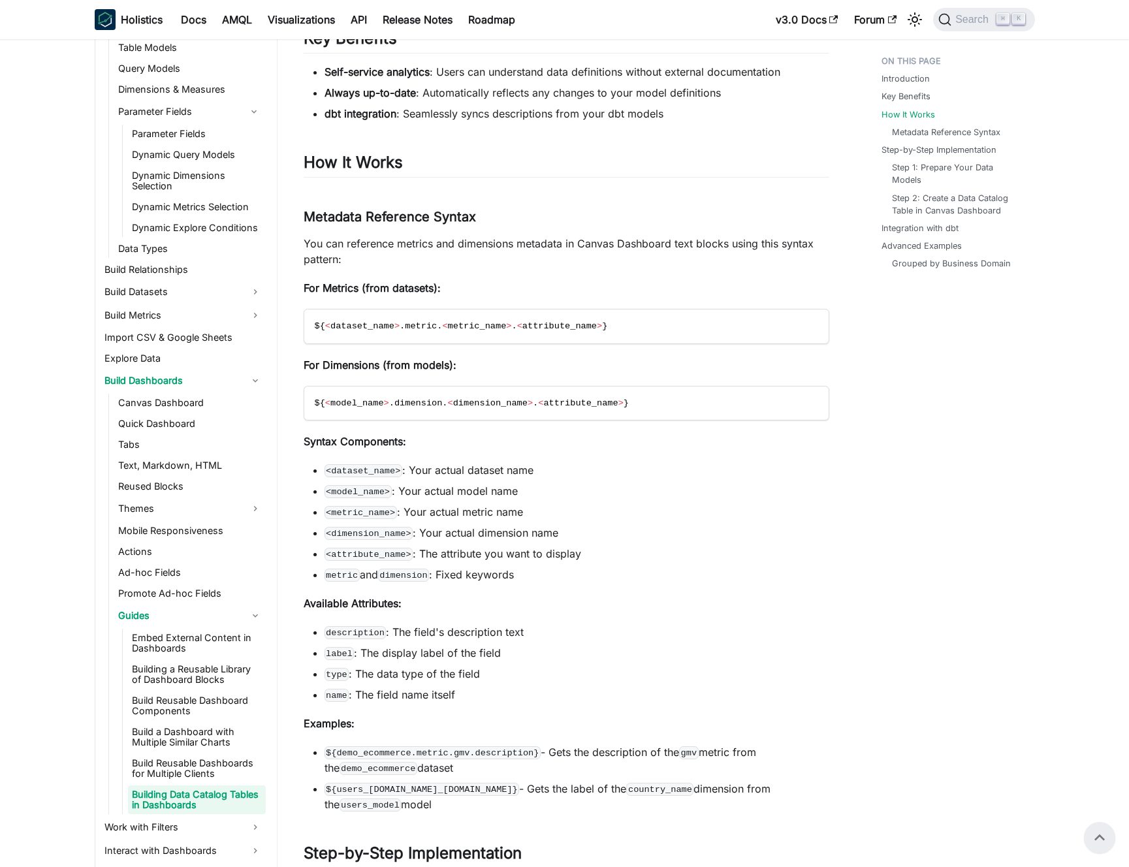
click at [567, 577] on li "metric and dimension : Fixed keywords" at bounding box center [576, 575] width 505 height 16
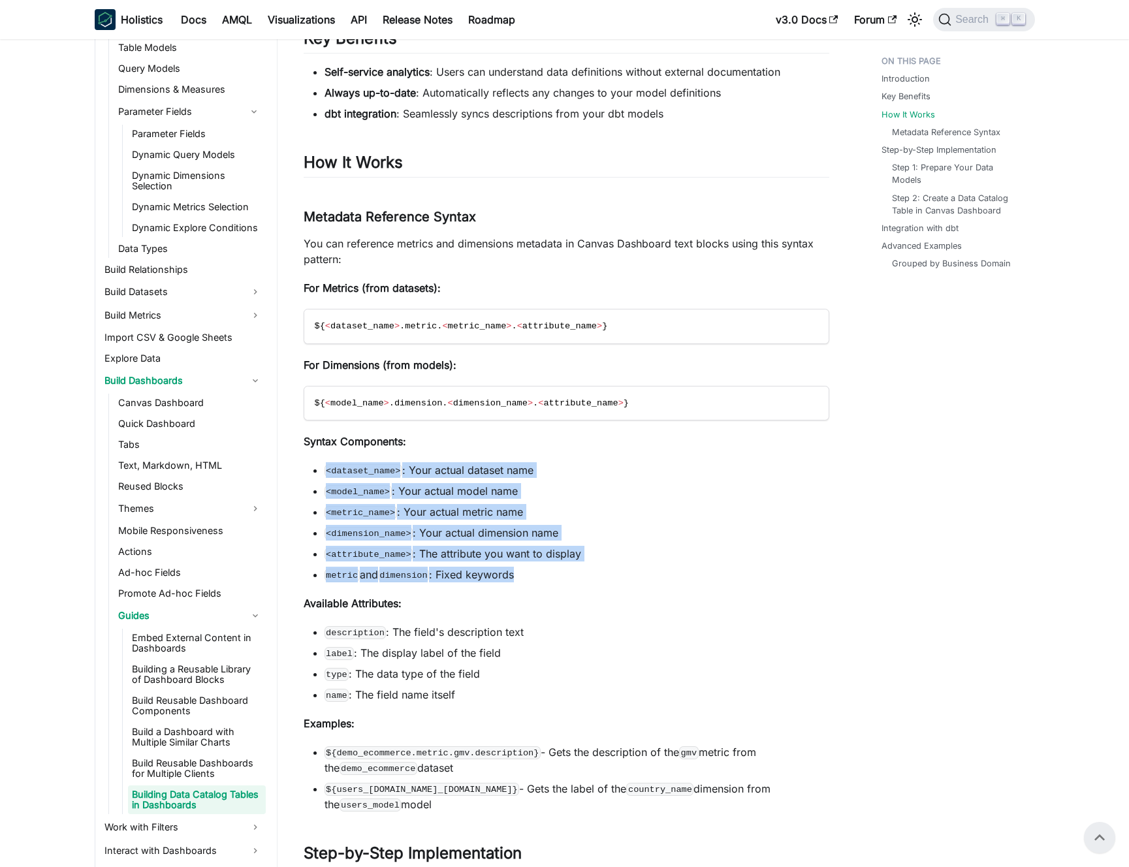
drag, startPoint x: 567, startPoint y: 577, endPoint x: 552, endPoint y: 463, distance: 115.3
click at [552, 463] on ul "<dataset_name> : Your actual dataset name <model_name> : Your actual model name…" at bounding box center [566, 522] width 525 height 120
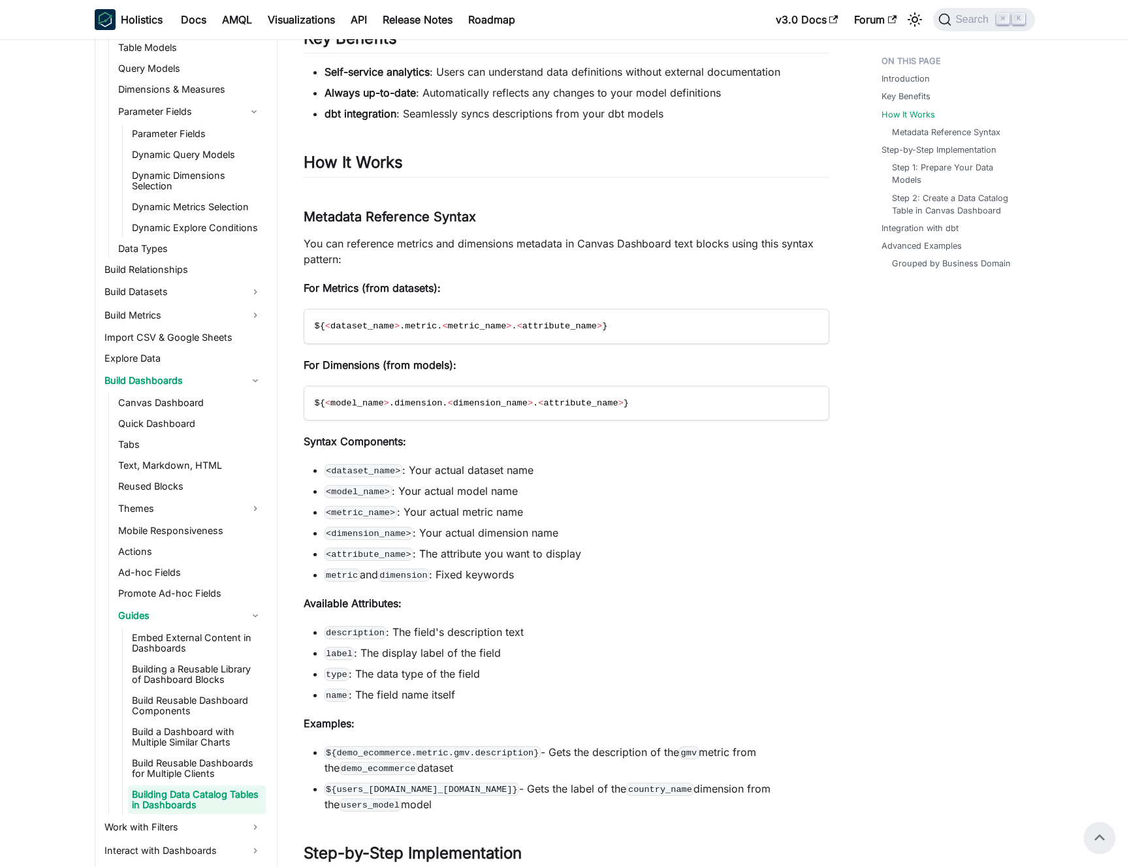
click at [552, 463] on li "<dataset_name> : Your actual dataset name" at bounding box center [576, 470] width 505 height 16
click at [558, 471] on li "<dataset_name> : Your actual dataset name" at bounding box center [576, 470] width 505 height 16
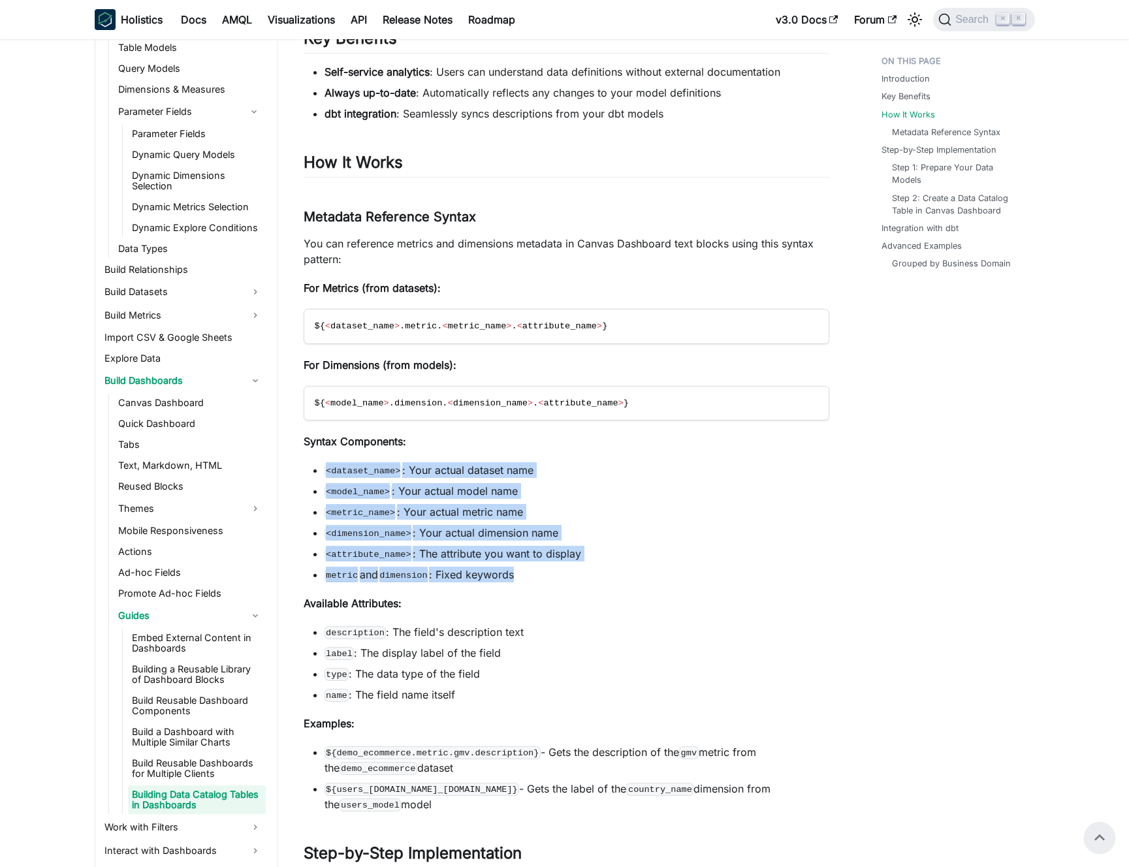
drag, startPoint x: 558, startPoint y: 471, endPoint x: 585, endPoint y: 582, distance: 114.1
click at [585, 582] on ul "<dataset_name> : Your actual dataset name <model_name> : Your actual model name…" at bounding box center [566, 522] width 525 height 120
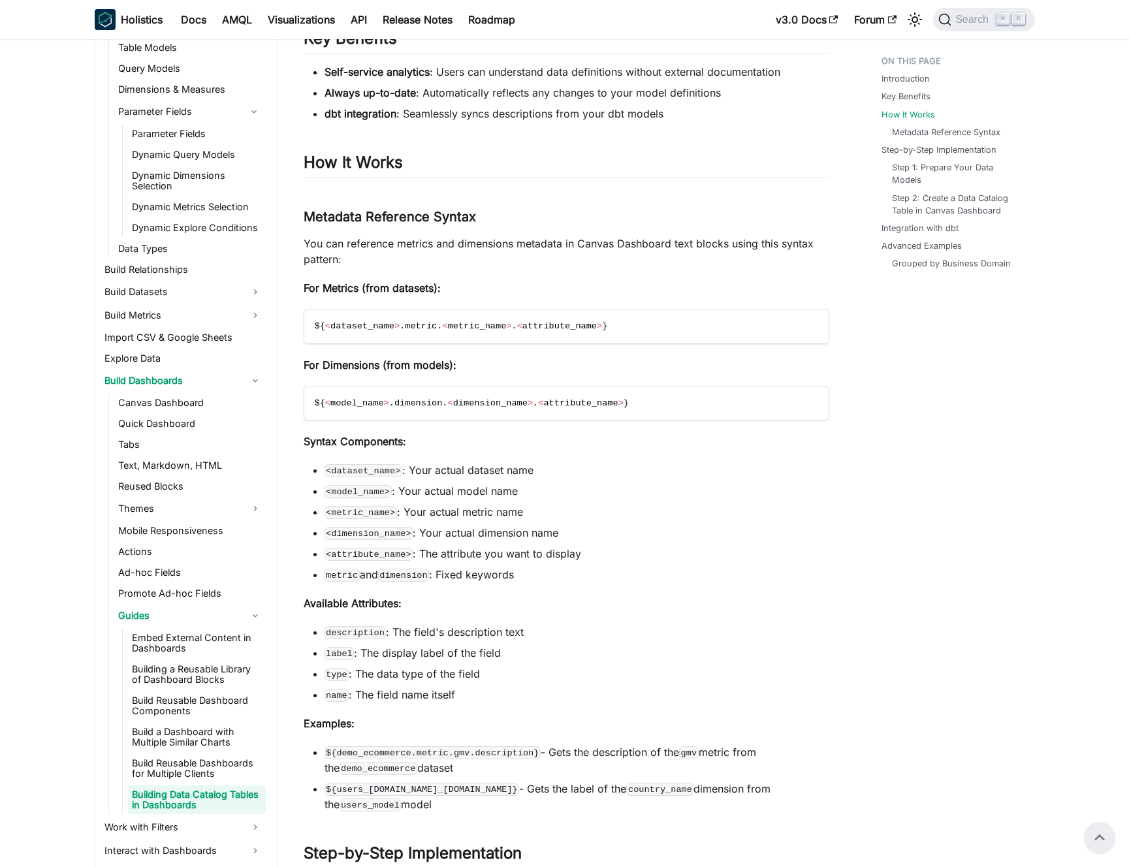
click at [585, 582] on li "metric and dimension : Fixed keywords" at bounding box center [576, 575] width 505 height 16
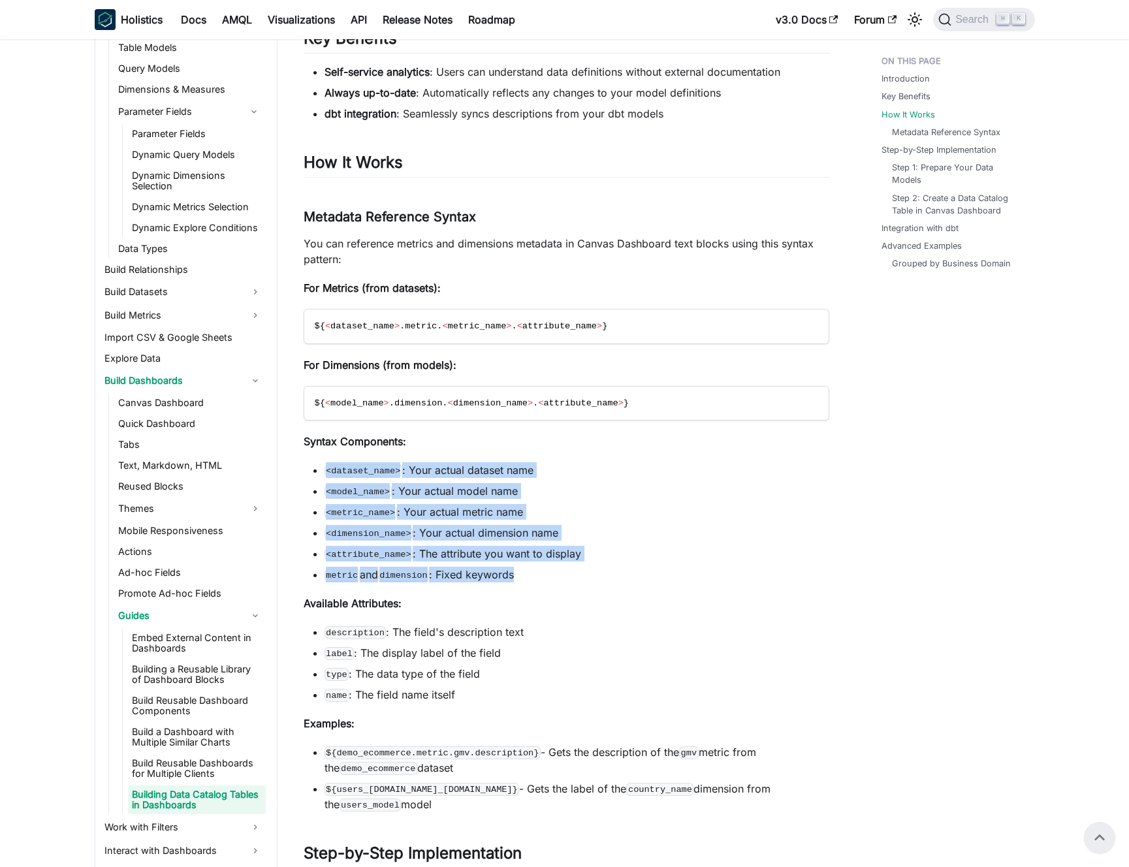
drag, startPoint x: 585, startPoint y: 582, endPoint x: 576, endPoint y: 454, distance: 128.3
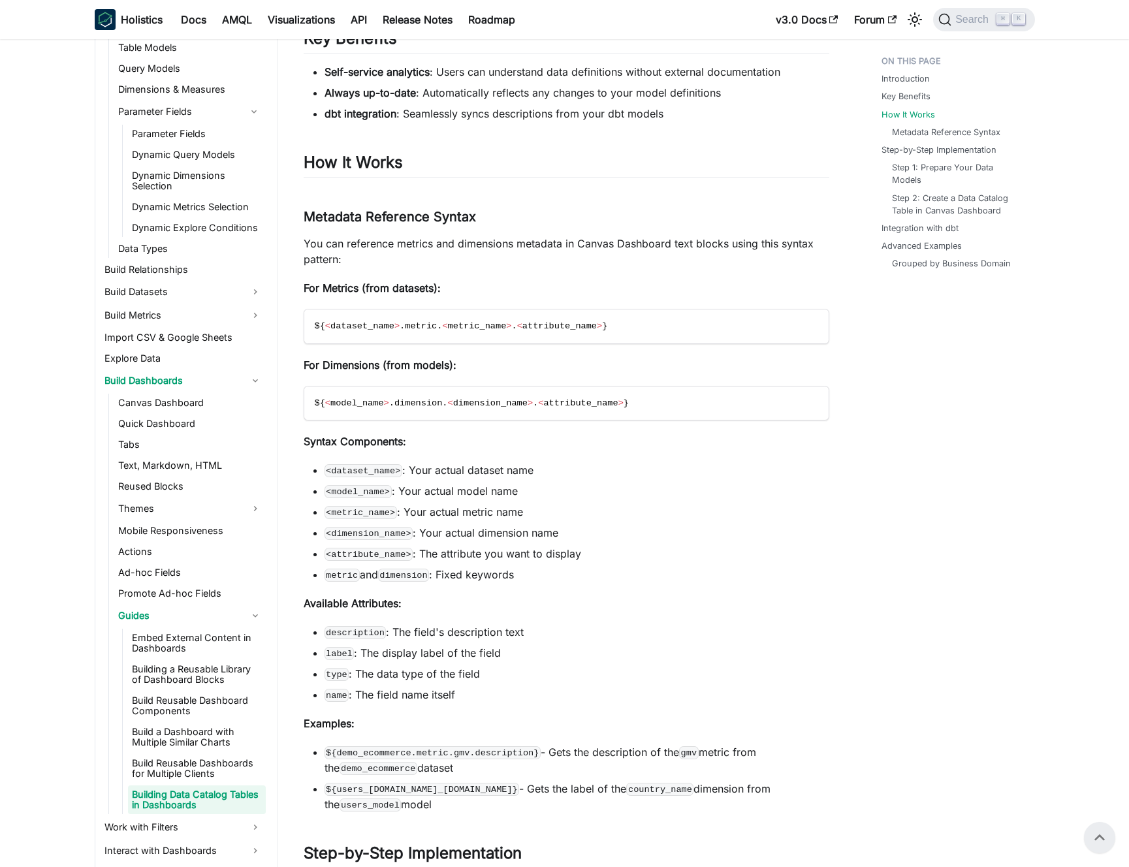
click at [578, 467] on li "<dataset_name> : Your actual dataset name" at bounding box center [576, 470] width 505 height 16
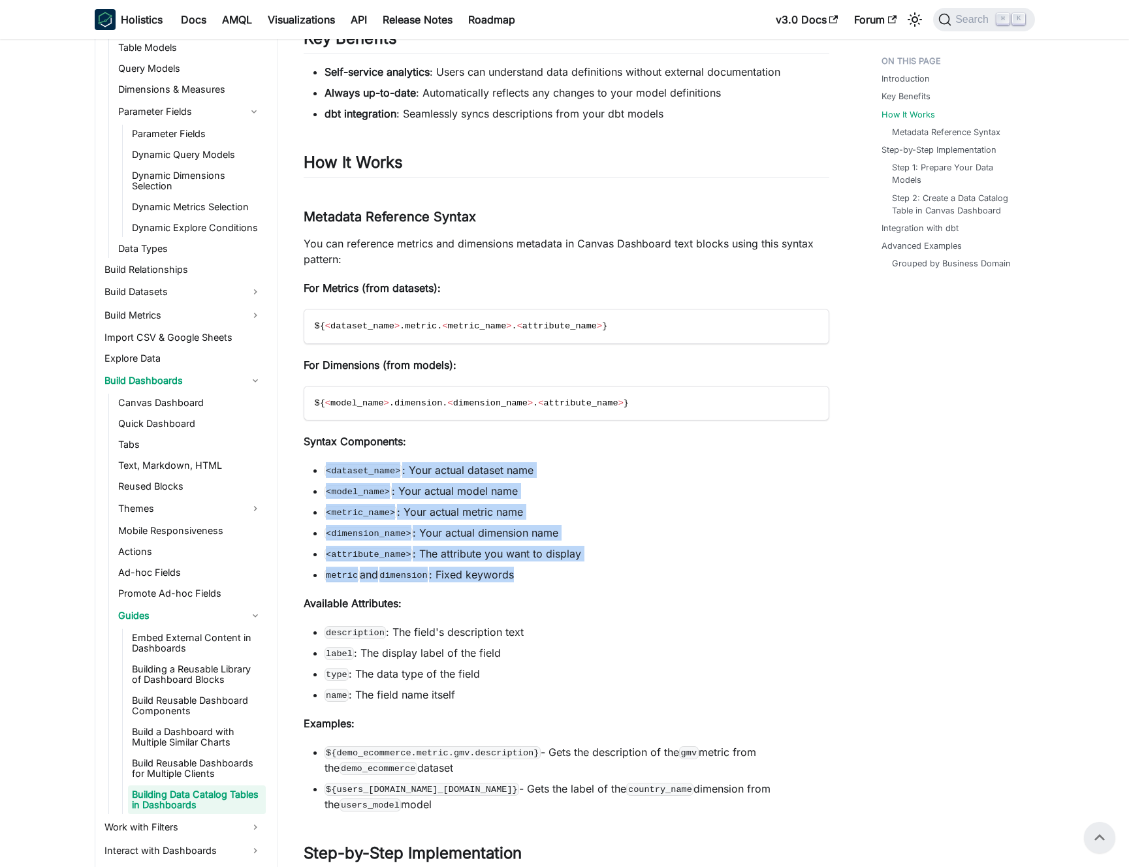
drag, startPoint x: 578, startPoint y: 467, endPoint x: 599, endPoint y: 573, distance: 107.8
click at [600, 574] on ul "<dataset_name> : Your actual dataset name <model_name> : Your actual model name…" at bounding box center [566, 522] width 525 height 120
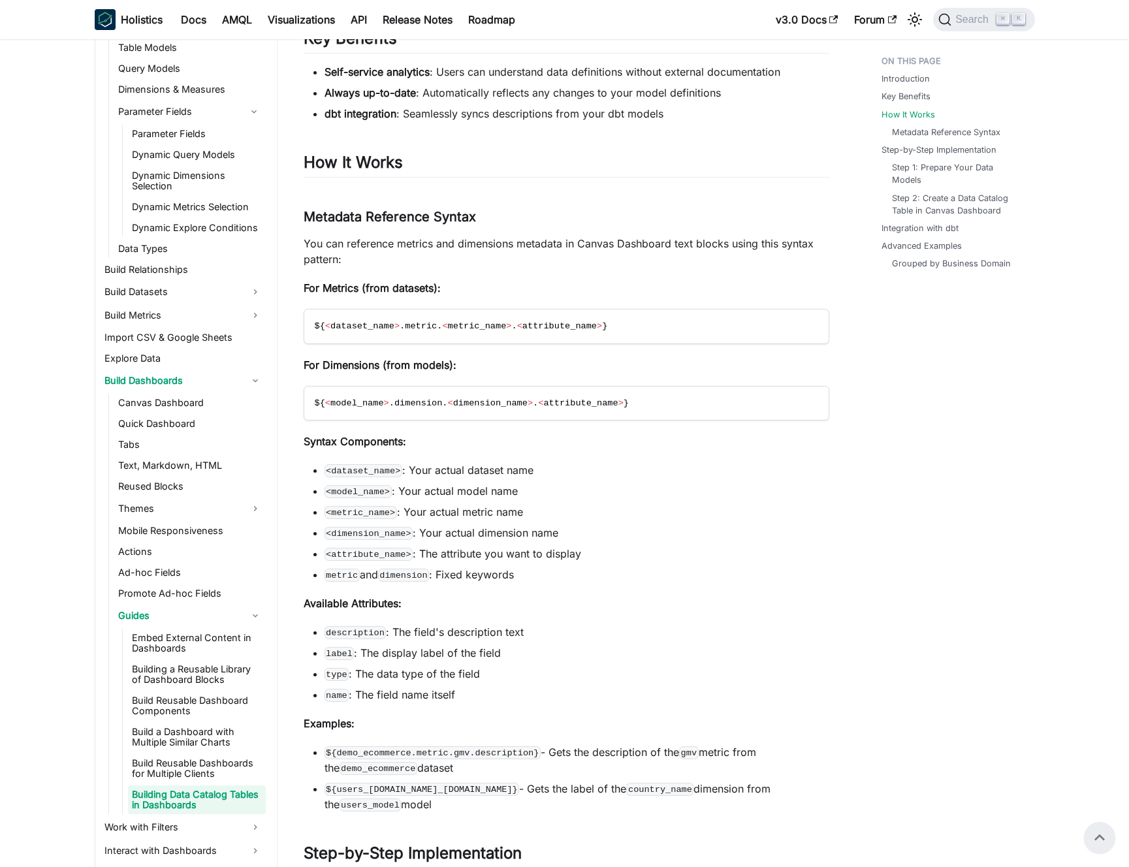
click at [599, 573] on li "metric and dimension : Fixed keywords" at bounding box center [576, 575] width 505 height 16
click at [599, 572] on li "metric and dimension : Fixed keywords" at bounding box center [576, 575] width 505 height 16
drag, startPoint x: 599, startPoint y: 572, endPoint x: 597, endPoint y: 525, distance: 47.7
click at [597, 527] on ul "<dataset_name> : Your actual dataset name <model_name> : Your actual model name…" at bounding box center [566, 522] width 525 height 120
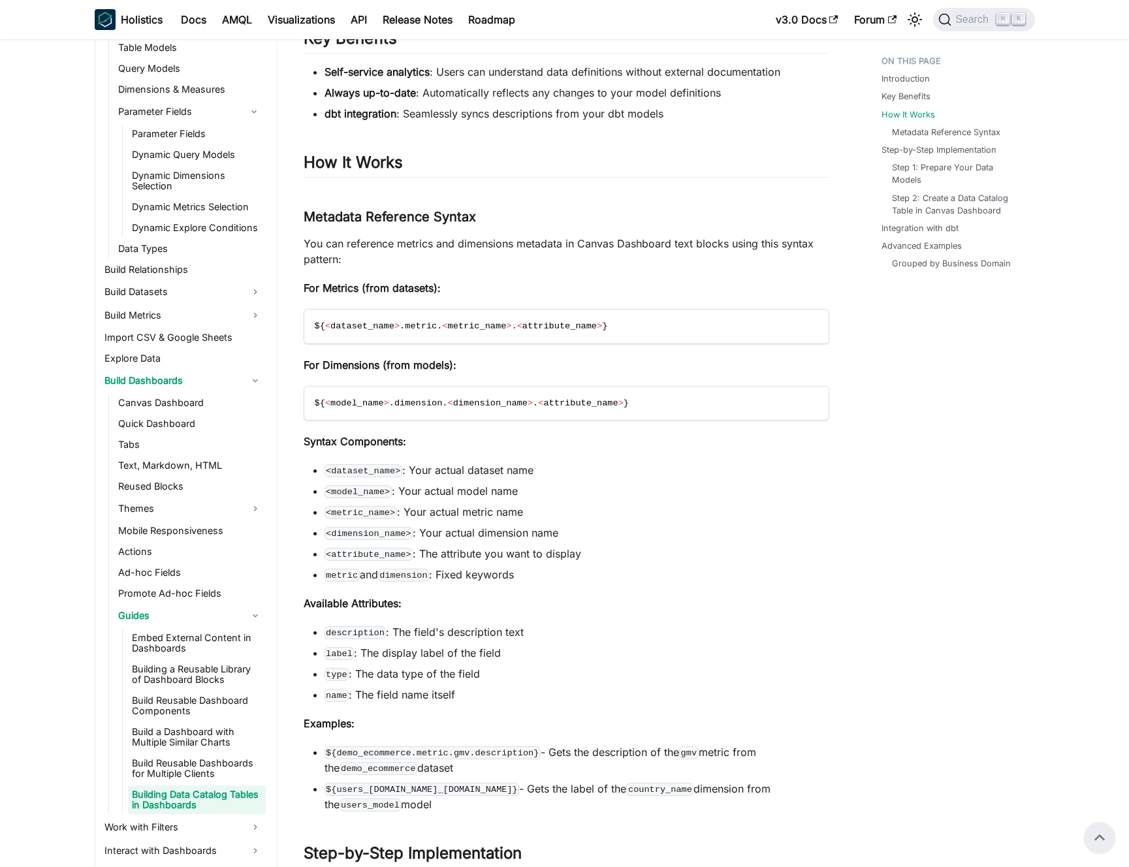
click at [596, 519] on li "<metric_name> : Your actual metric name" at bounding box center [576, 512] width 505 height 16
click at [595, 516] on li "<metric_name> : Your actual metric name" at bounding box center [576, 512] width 505 height 16
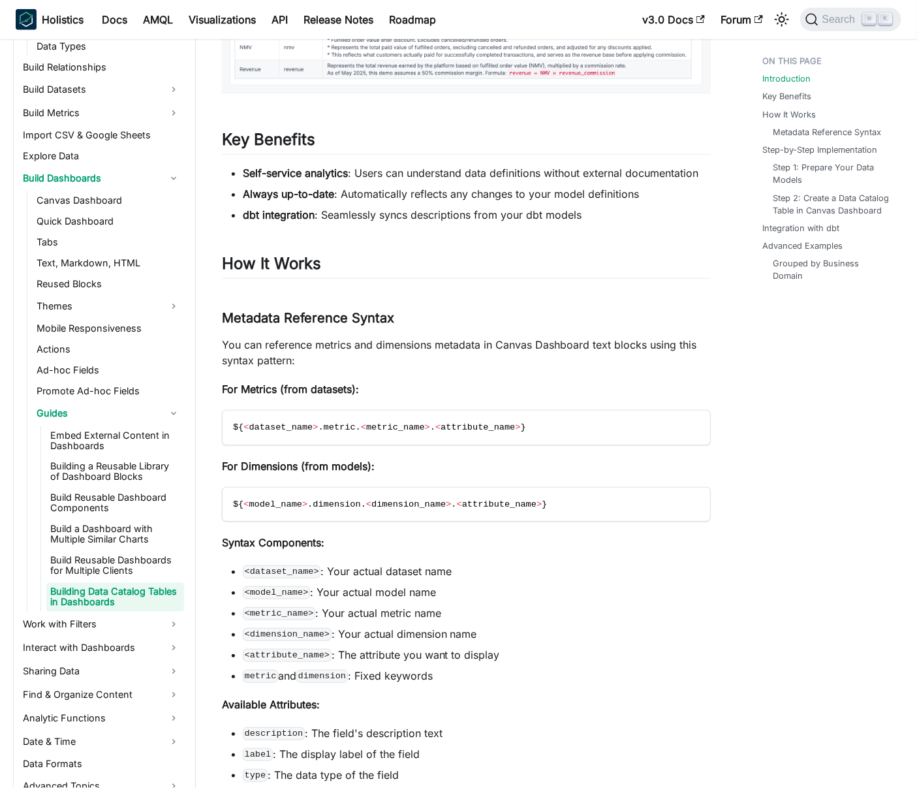
scroll to position [18, 0]
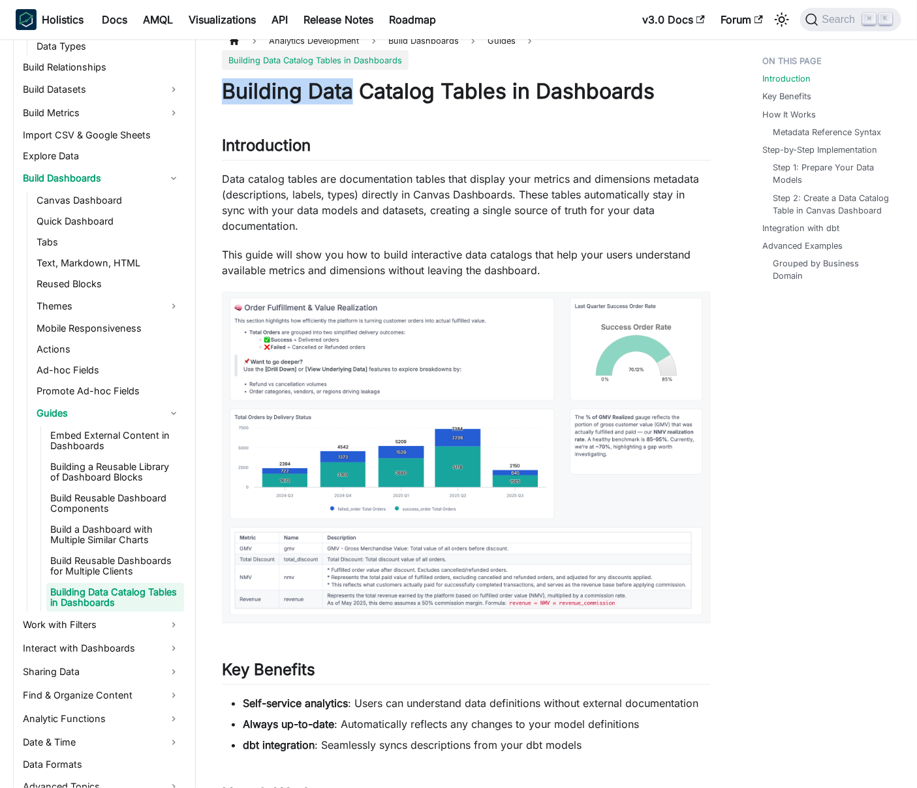
drag, startPoint x: 220, startPoint y: 91, endPoint x: 349, endPoint y: 97, distance: 128.7
click at [349, 97] on h1 "Building Data Catalog Tables in Dashboards" at bounding box center [466, 91] width 489 height 26
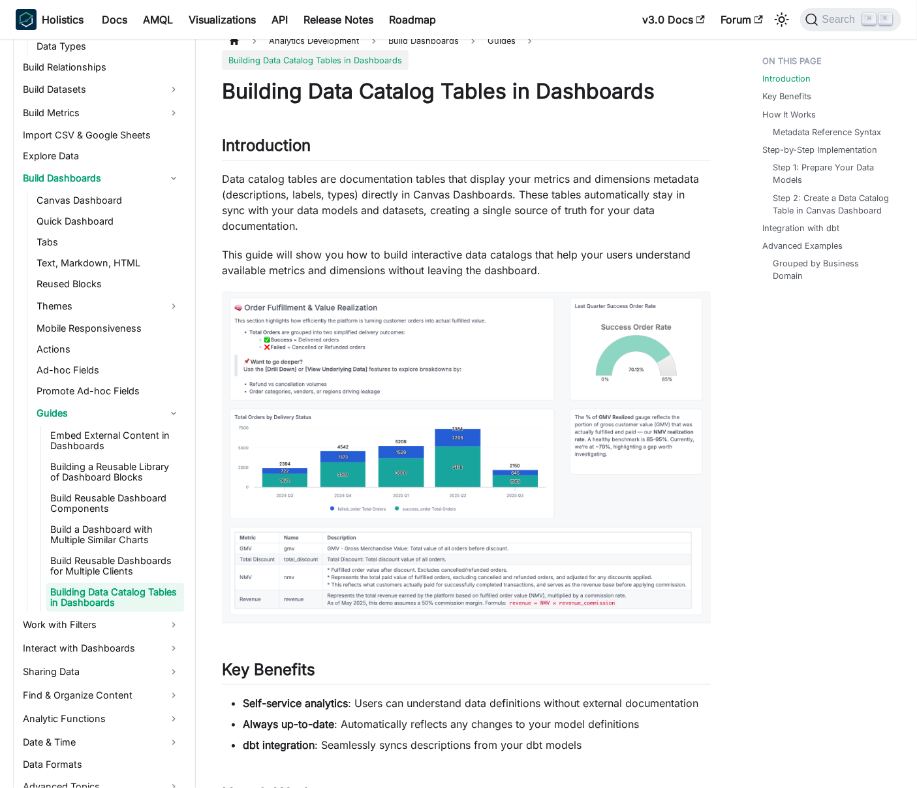
click at [359, 96] on h1 "Building Data Catalog Tables in Dashboards" at bounding box center [466, 91] width 489 height 26
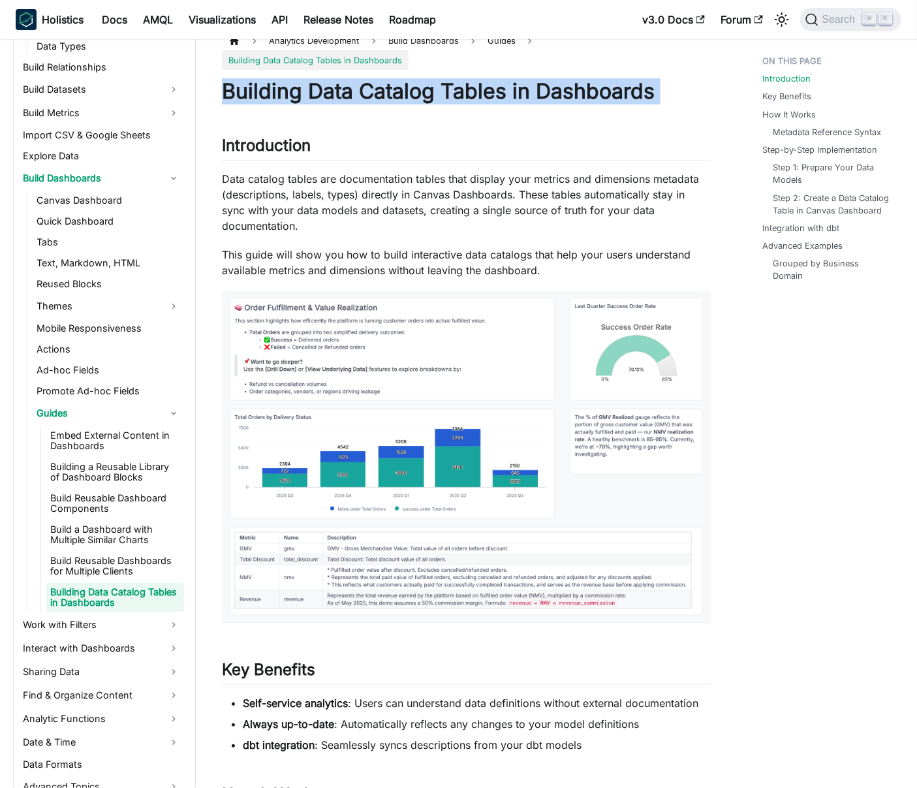
click at [359, 96] on h1 "Building Data Catalog Tables in Dashboards" at bounding box center [466, 91] width 489 height 26
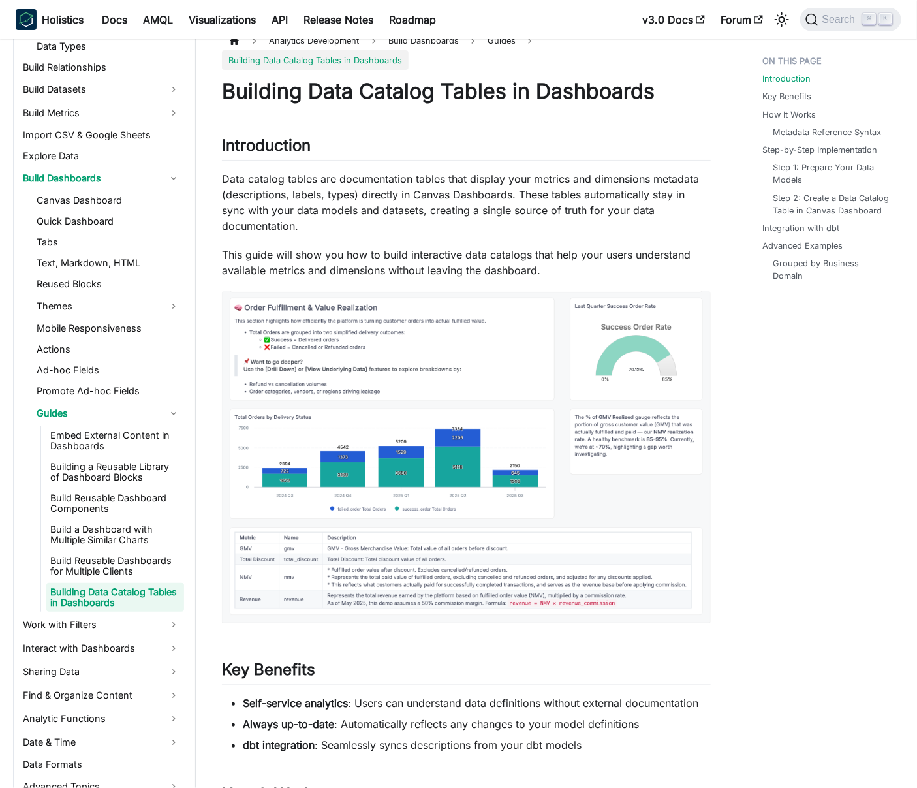
click at [366, 97] on h1 "Building Data Catalog Tables in Dashboards" at bounding box center [466, 91] width 489 height 26
click at [366, 96] on h1 "Building Data Catalog Tables in Dashboards" at bounding box center [466, 91] width 489 height 26
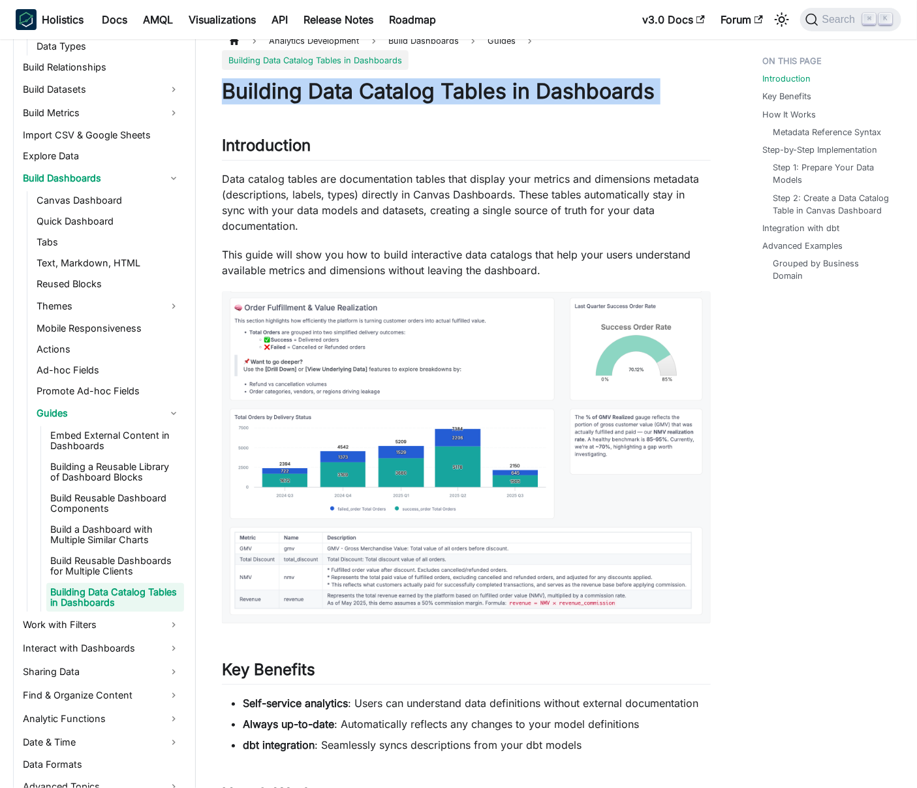
click at [366, 96] on h1 "Building Data Catalog Tables in Dashboards" at bounding box center [466, 91] width 489 height 26
click at [372, 96] on h1 "Building Data Catalog Tables in Dashboards" at bounding box center [466, 91] width 489 height 26
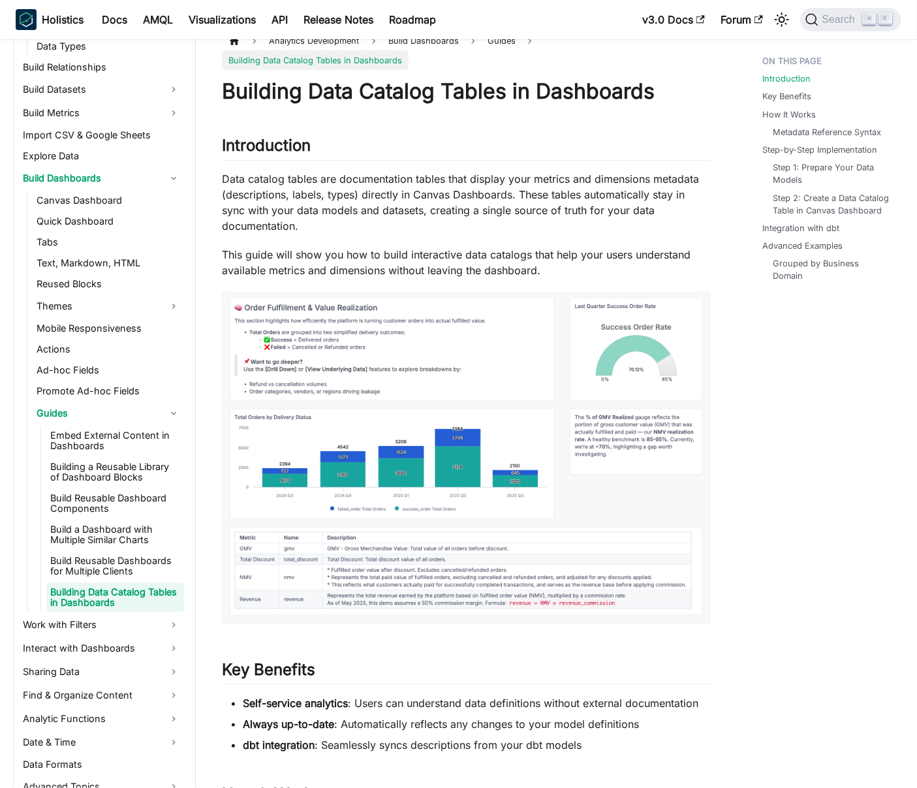
click at [370, 249] on p "This guide will show you how to build interactive data catalogs that help your …" at bounding box center [466, 262] width 489 height 31
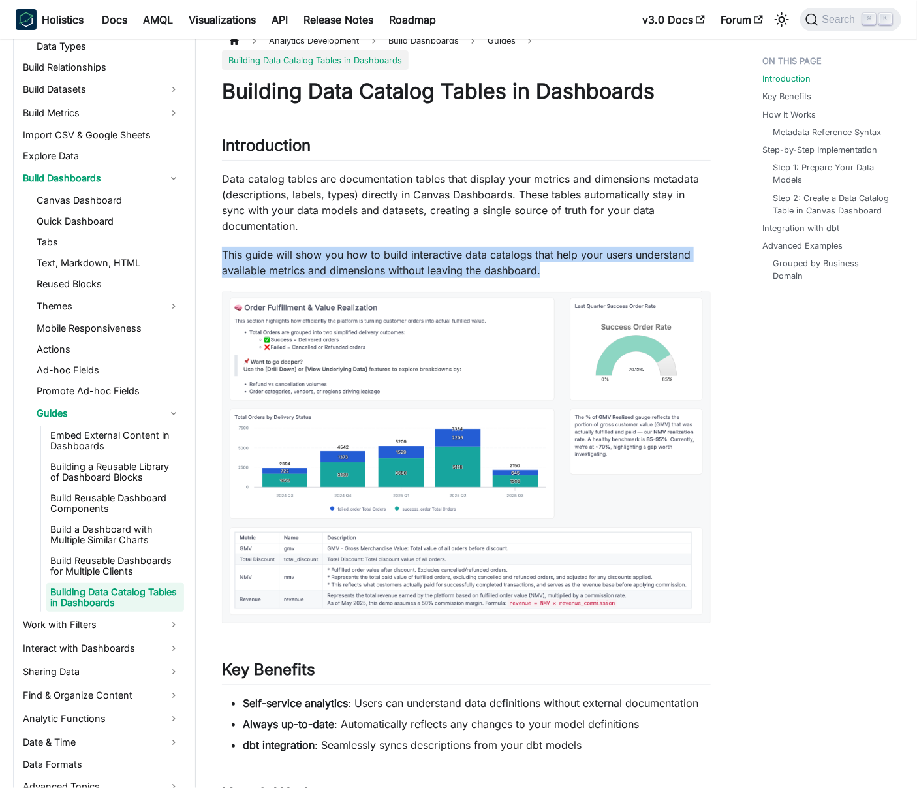
click at [387, 250] on p "This guide will show you how to build interactive data catalogs that help your …" at bounding box center [466, 262] width 489 height 31
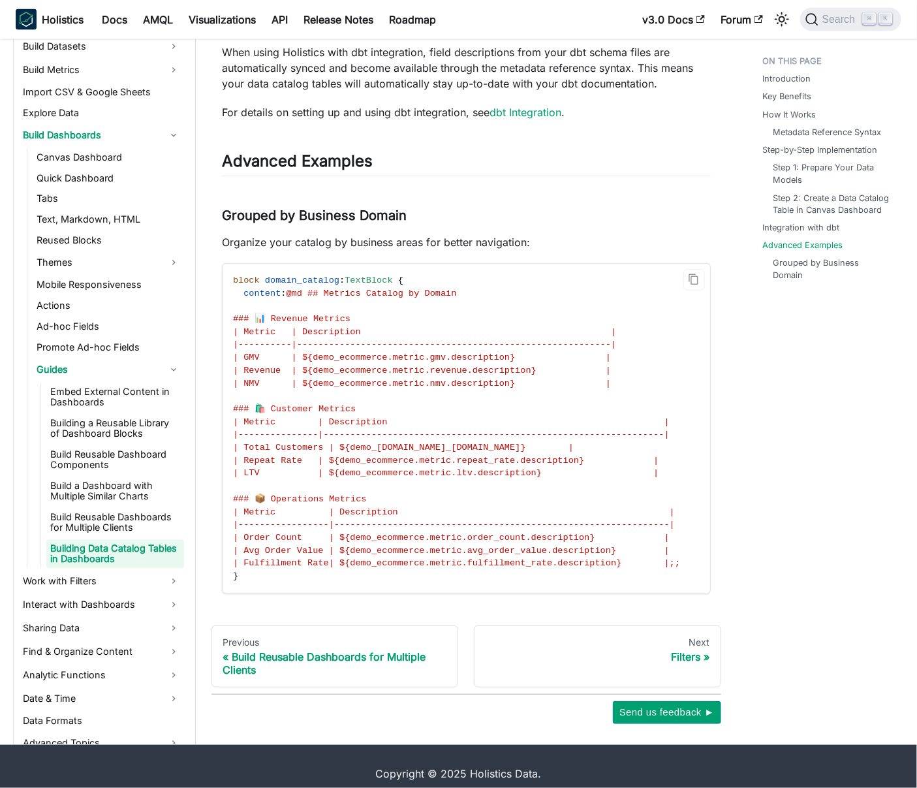
scroll to position [2828, 0]
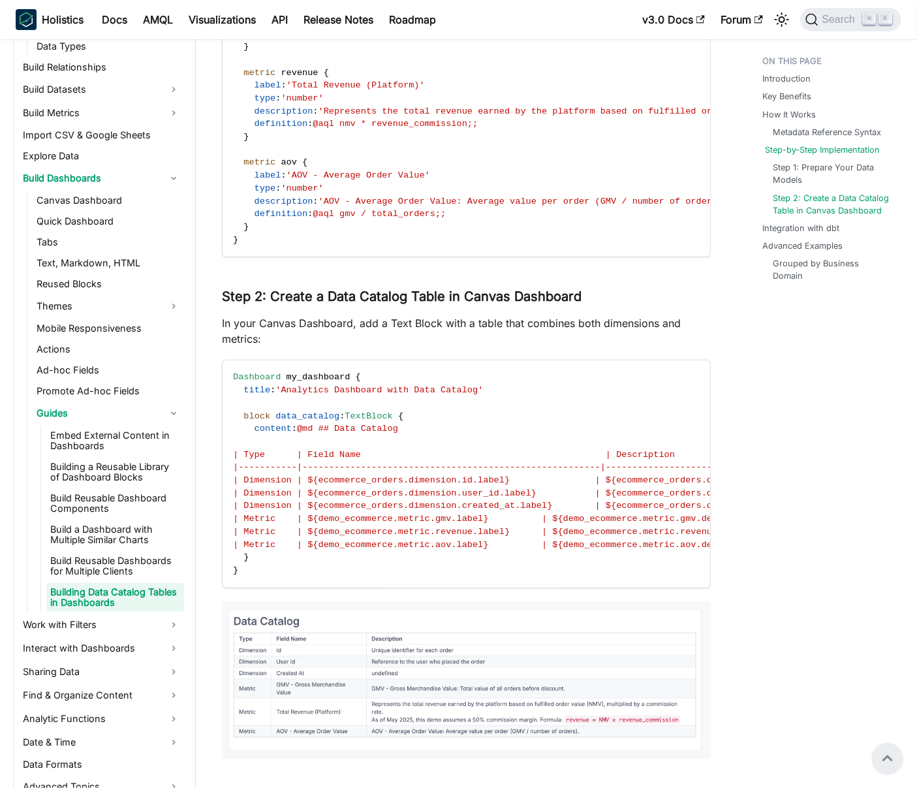
click at [805, 145] on link "Step-by-Step Implementation" at bounding box center [823, 150] width 115 height 12
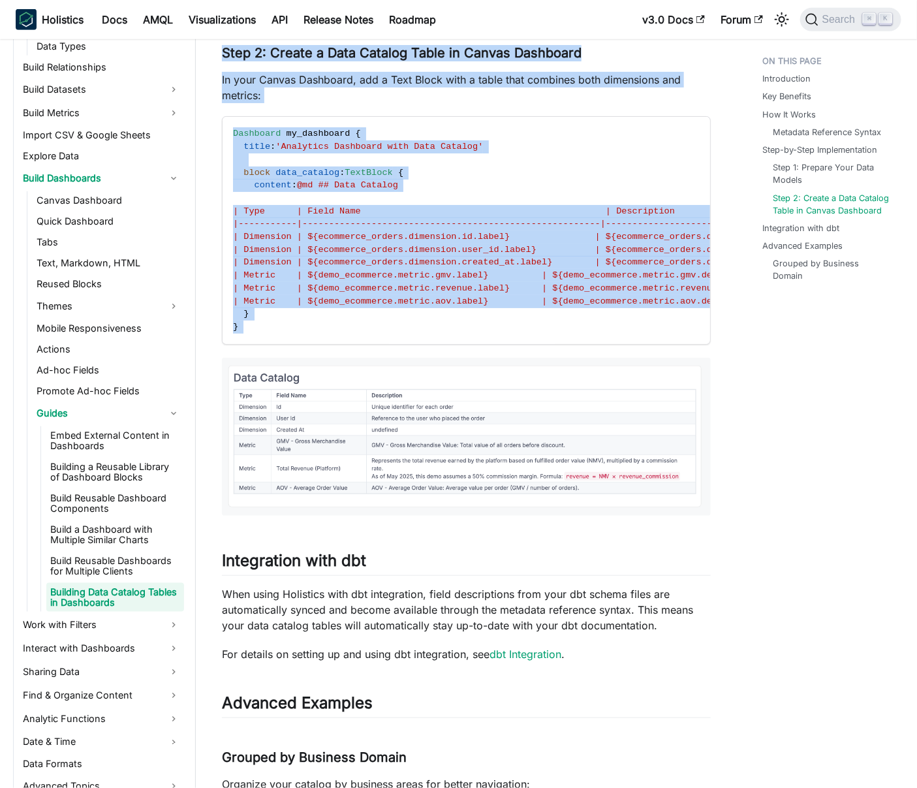
drag, startPoint x: 228, startPoint y: 62, endPoint x: 413, endPoint y: 495, distance: 470.3
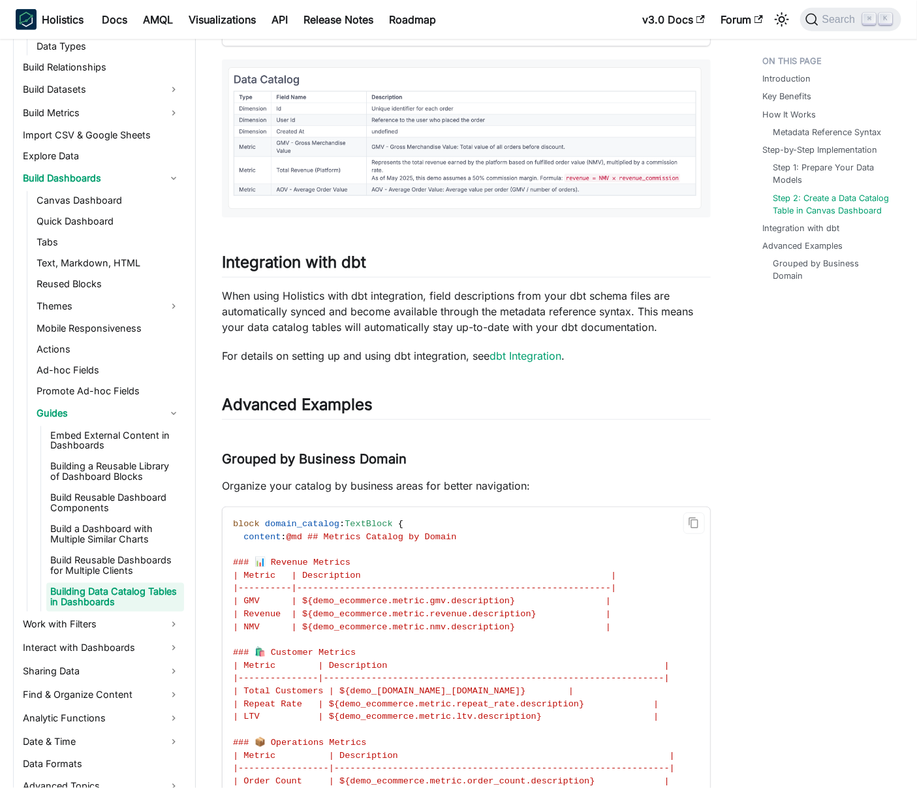
scroll to position [2853, 0]
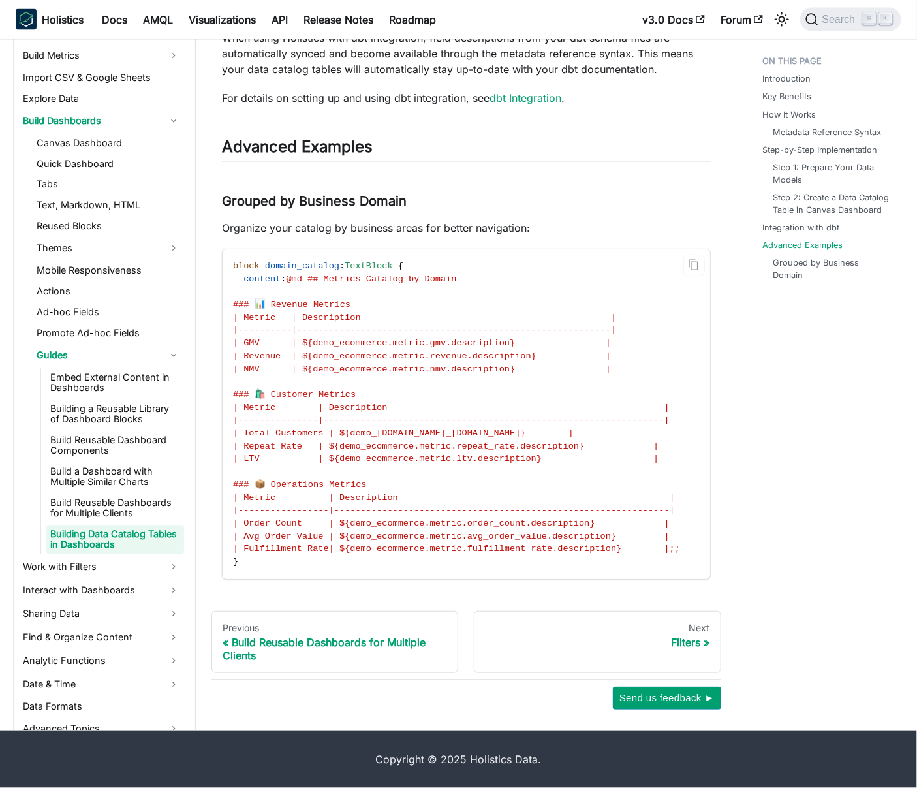
click at [394, 362] on code "block domain_catalog : TextBlock { content : @md ## Metrics Catalog by Domain #…" at bounding box center [467, 414] width 488 height 330
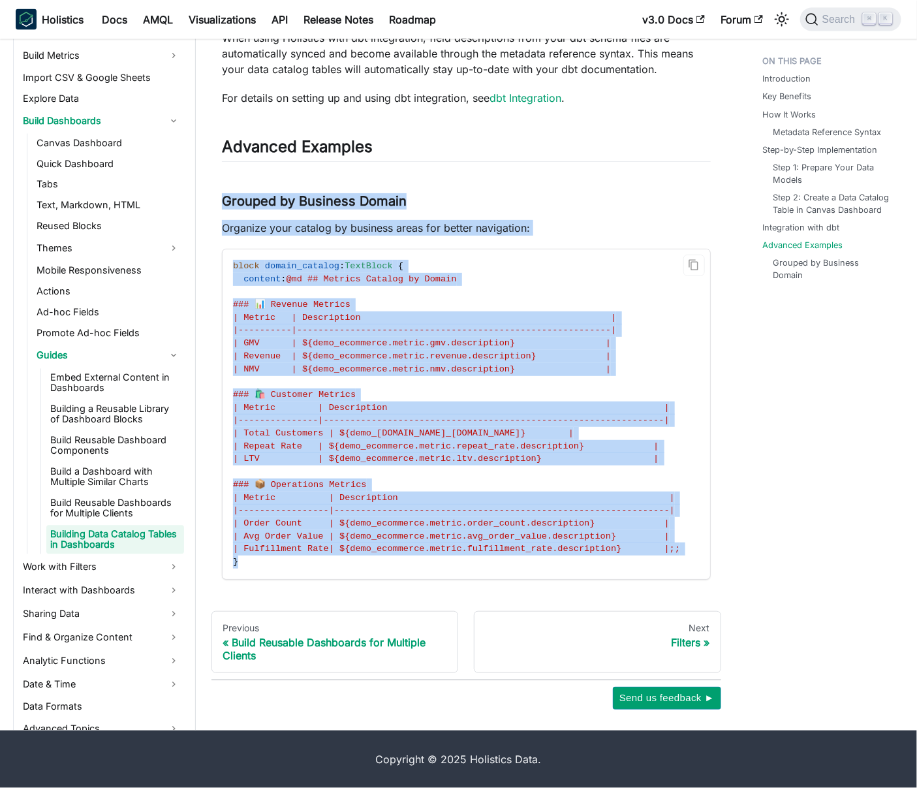
drag, startPoint x: 225, startPoint y: 204, endPoint x: 446, endPoint y: 559, distance: 419.3
click at [446, 559] on code "block domain_catalog : TextBlock { content : @md ## Metrics Catalog by Domain #…" at bounding box center [467, 414] width 488 height 330
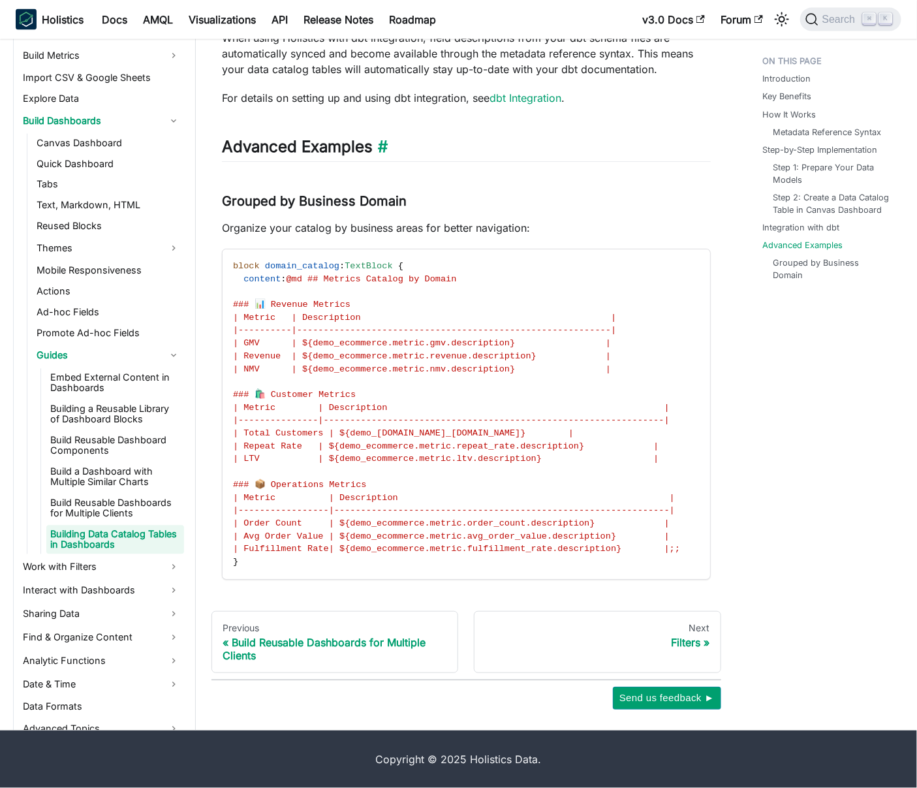
click at [273, 147] on h2 "Advanced Examples ​" at bounding box center [466, 149] width 489 height 25
drag, startPoint x: 273, startPoint y: 147, endPoint x: 324, endPoint y: 147, distance: 50.9
click at [324, 147] on h2 "Advanced Examples ​" at bounding box center [466, 149] width 489 height 25
drag, startPoint x: 324, startPoint y: 147, endPoint x: 268, endPoint y: 144, distance: 55.6
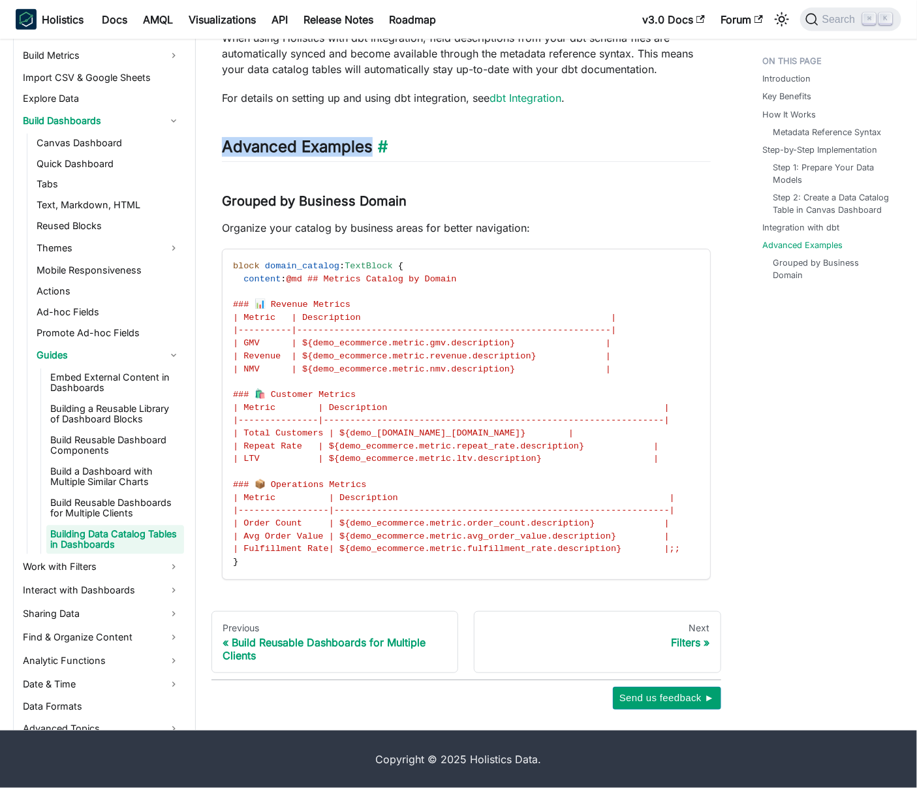
click at [270, 144] on h2 "Advanced Examples ​" at bounding box center [466, 149] width 489 height 25
click at [268, 144] on h2 "Advanced Examples ​" at bounding box center [466, 149] width 489 height 25
drag, startPoint x: 268, startPoint y: 144, endPoint x: 311, endPoint y: 149, distance: 43.4
click at [309, 149] on h2 "Advanced Examples ​" at bounding box center [466, 149] width 489 height 25
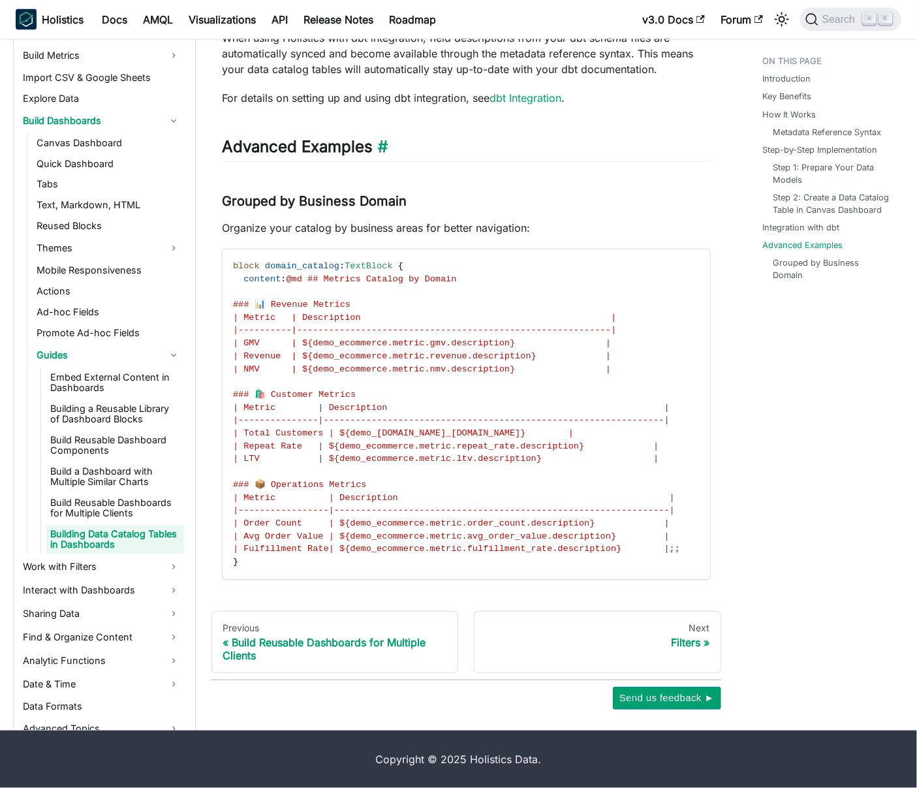
click at [312, 149] on h2 "Advanced Examples ​" at bounding box center [466, 149] width 489 height 25
click at [303, 149] on h2 "Advanced Examples ​" at bounding box center [466, 149] width 489 height 25
drag, startPoint x: 304, startPoint y: 345, endPoint x: 437, endPoint y: 350, distance: 133.3
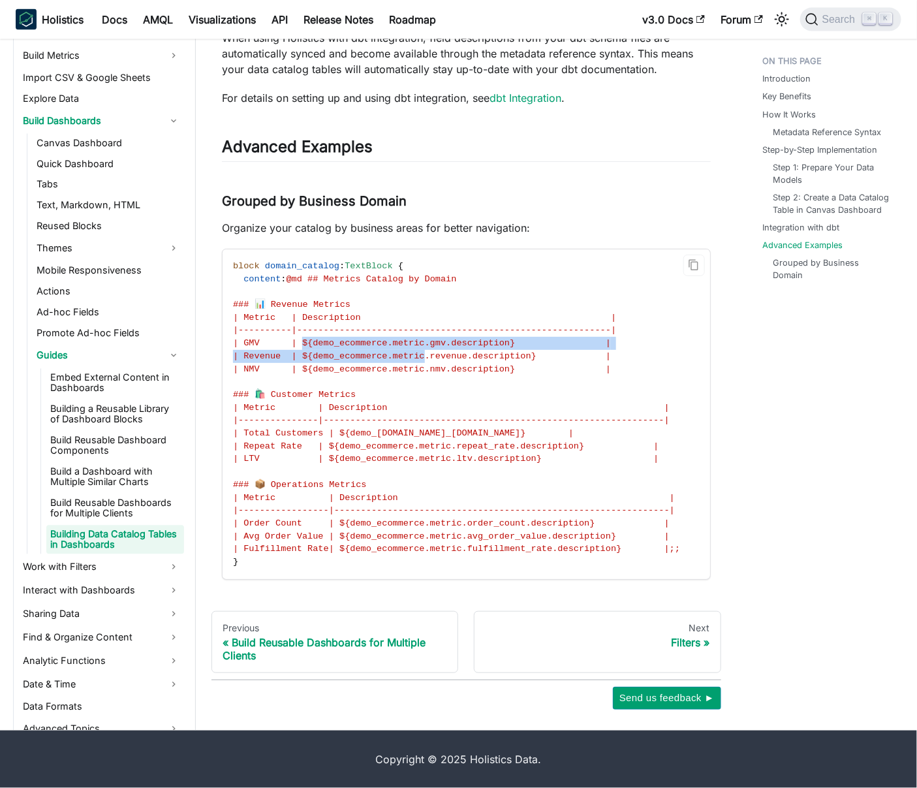
click at [431, 351] on code "block domain_catalog : TextBlock { content : @md ## Metrics Catalog by Domain #…" at bounding box center [467, 414] width 488 height 330
click at [439, 350] on code "block domain_catalog : TextBlock { content : @md ## Metrics Catalog by Domain #…" at bounding box center [467, 414] width 488 height 330
click at [462, 345] on span "| GMV | ${demo_ecommerce.metric.gmv.description} |" at bounding box center [422, 343] width 378 height 10
drag, startPoint x: 462, startPoint y: 345, endPoint x: 365, endPoint y: 348, distance: 97.3
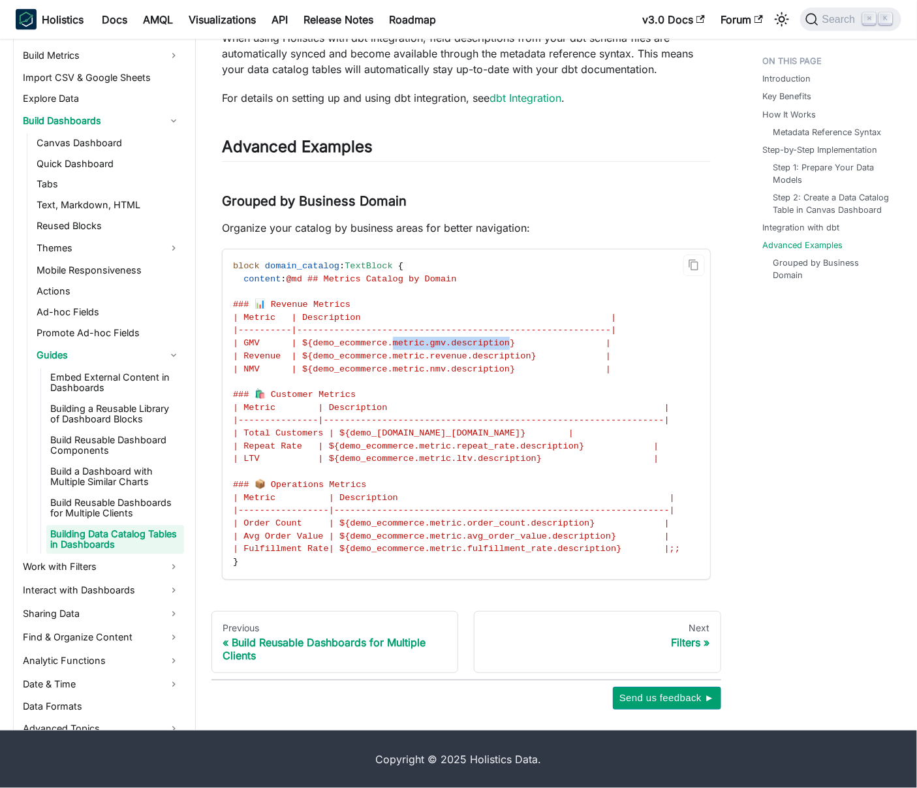
click at [369, 348] on span "| GMV | ${demo_ecommerce.metric.gmv.description} |" at bounding box center [422, 343] width 378 height 10
click at [365, 348] on span "| GMV | ${demo_ecommerce.metric.gmv.description} |" at bounding box center [422, 343] width 378 height 10
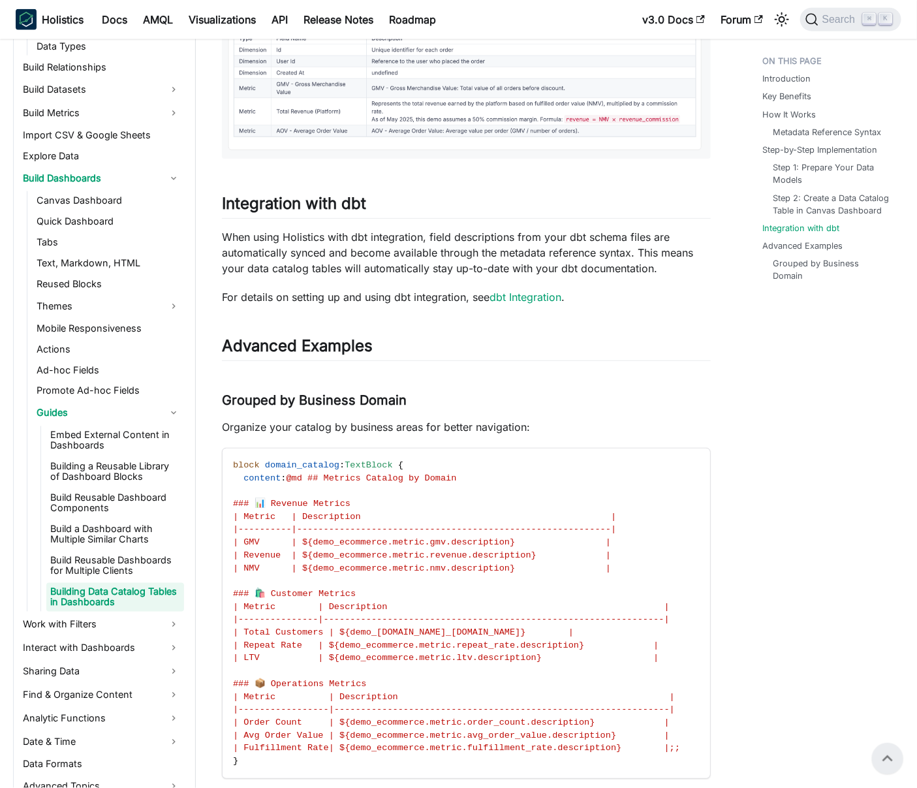
scroll to position [2457, 0]
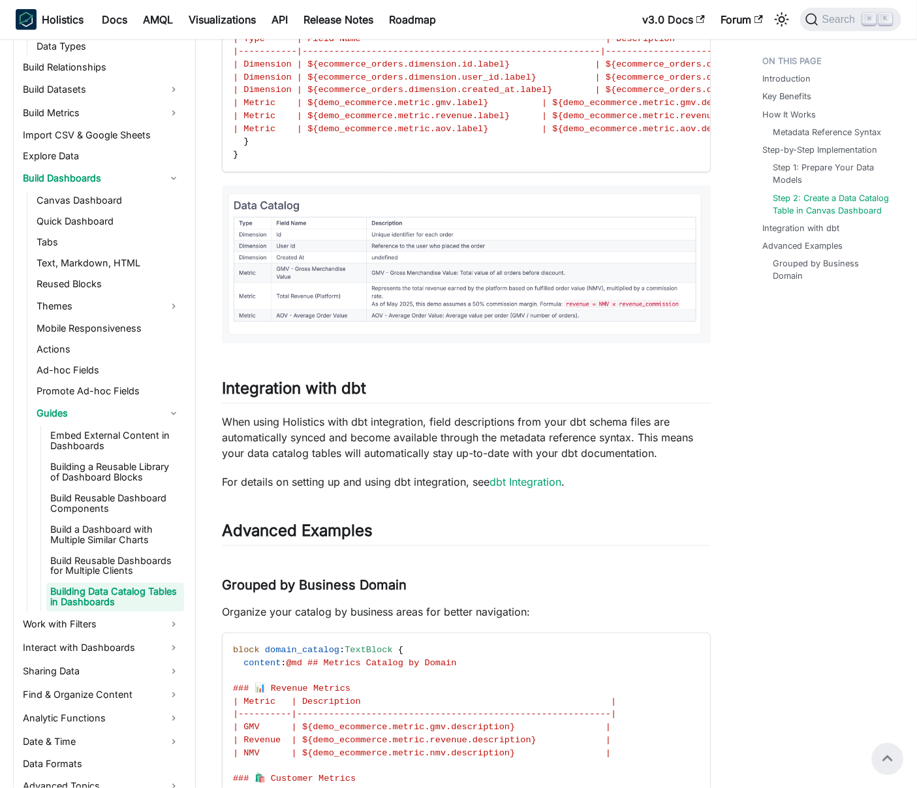
drag, startPoint x: 369, startPoint y: 234, endPoint x: 427, endPoint y: 317, distance: 101.4
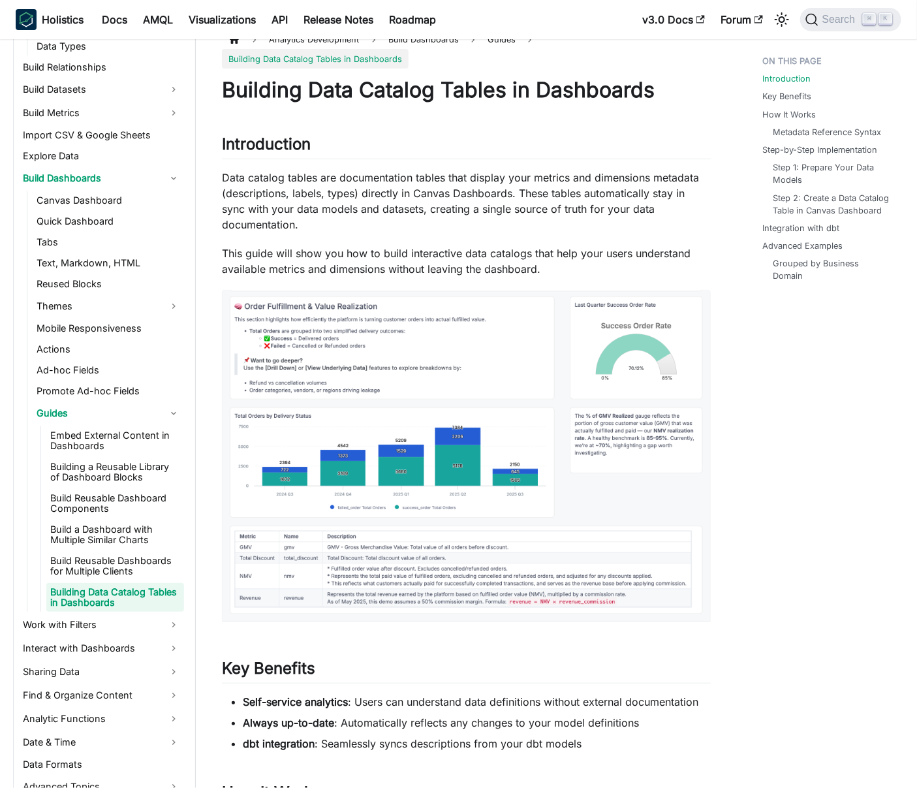
scroll to position [0, 0]
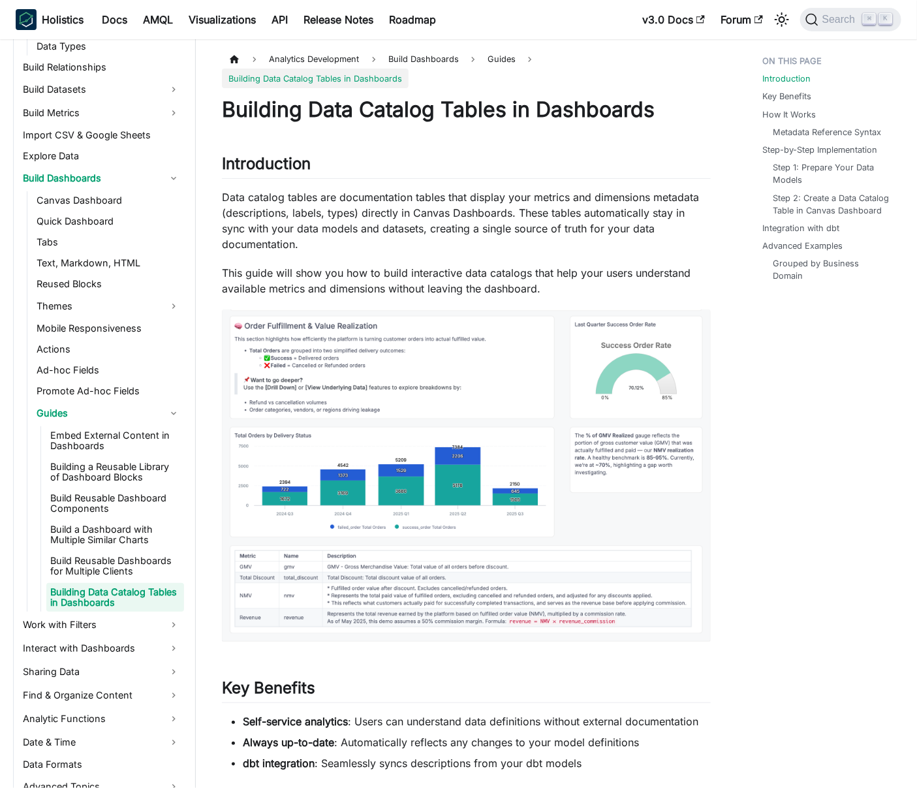
click at [350, 235] on p "Data catalog tables are documentation tables that display your metrics and dime…" at bounding box center [466, 220] width 489 height 63
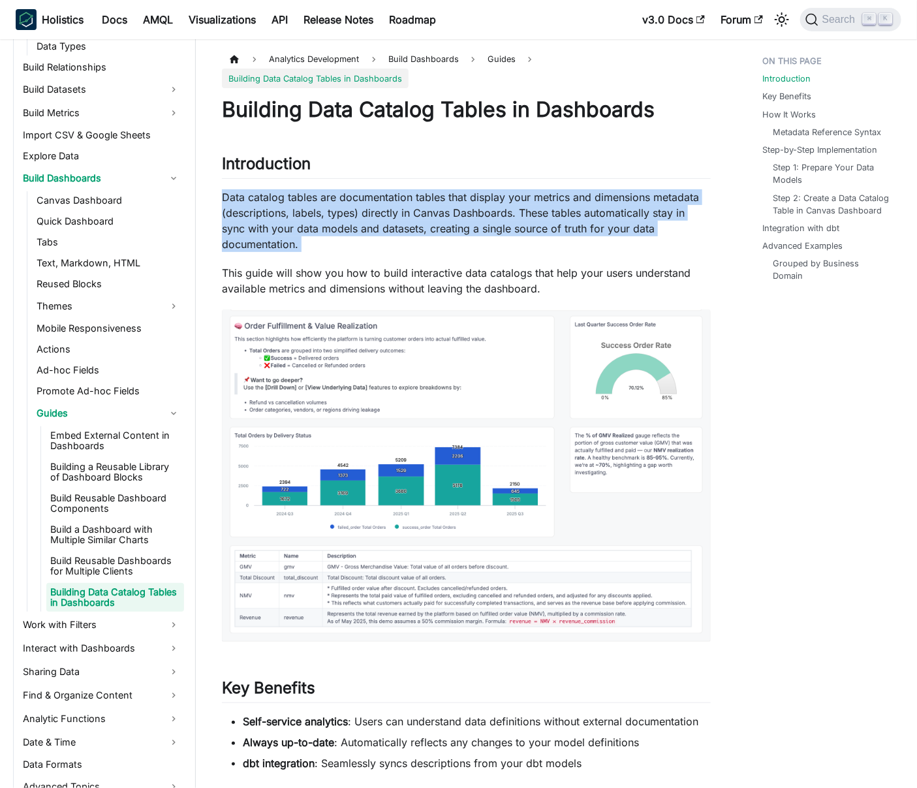
click at [350, 235] on p "Data catalog tables are documentation tables that display your metrics and dime…" at bounding box center [466, 220] width 489 height 63
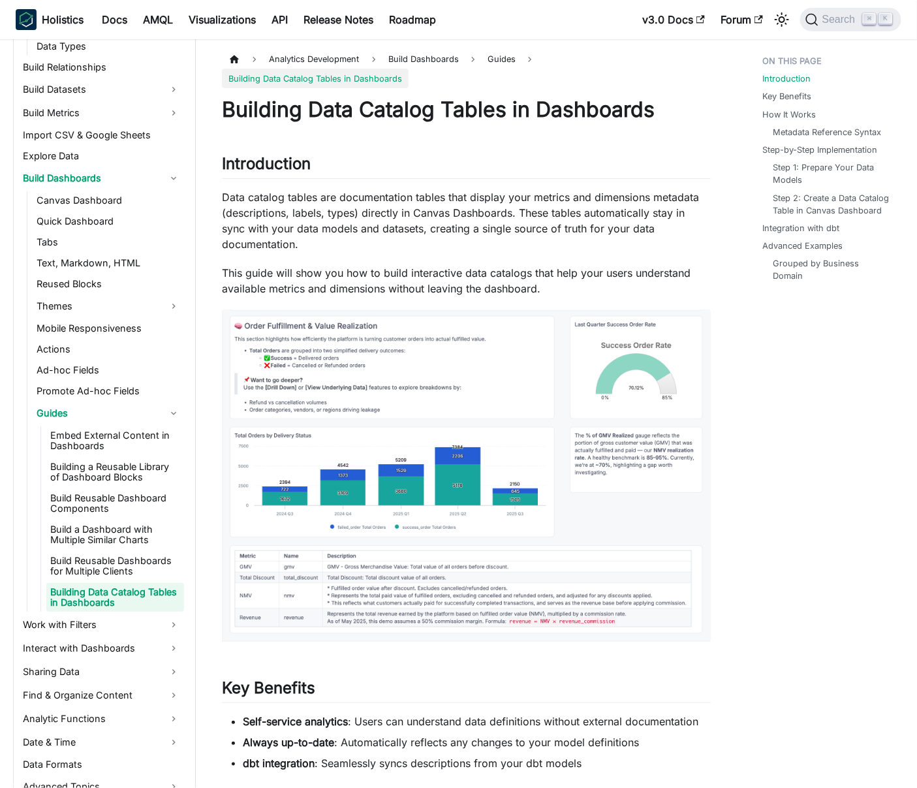
click at [356, 238] on p "Data catalog tables are documentation tables that display your metrics and dime…" at bounding box center [466, 220] width 489 height 63
